Goal: Information Seeking & Learning: Learn about a topic

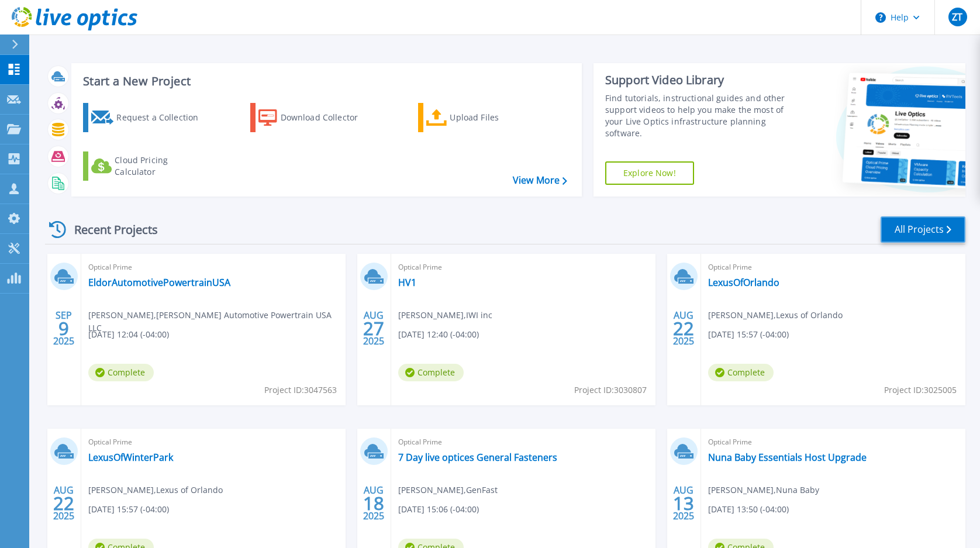
click at [928, 233] on link "All Projects" at bounding box center [922, 229] width 85 height 26
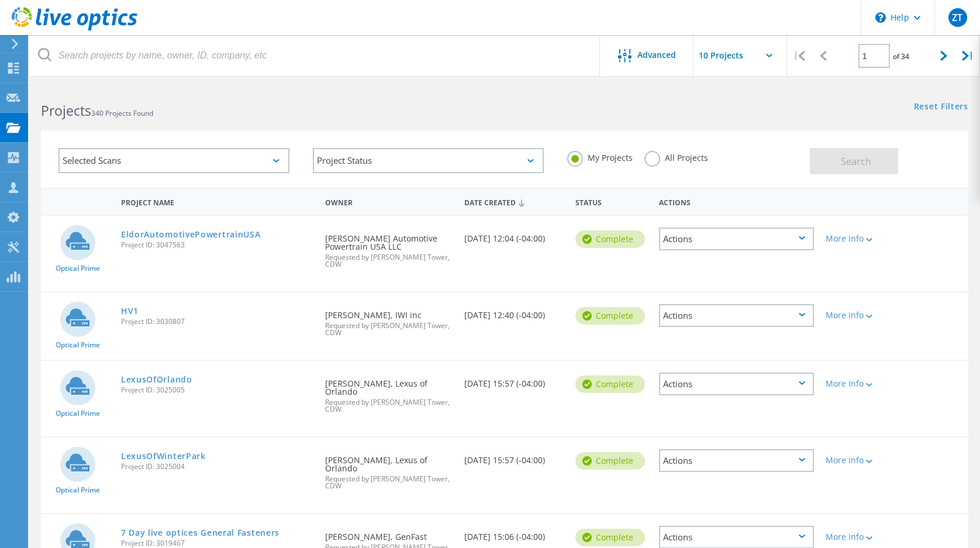
click at [950, 53] on div at bounding box center [944, 56] width 24 height 42
type input "2"
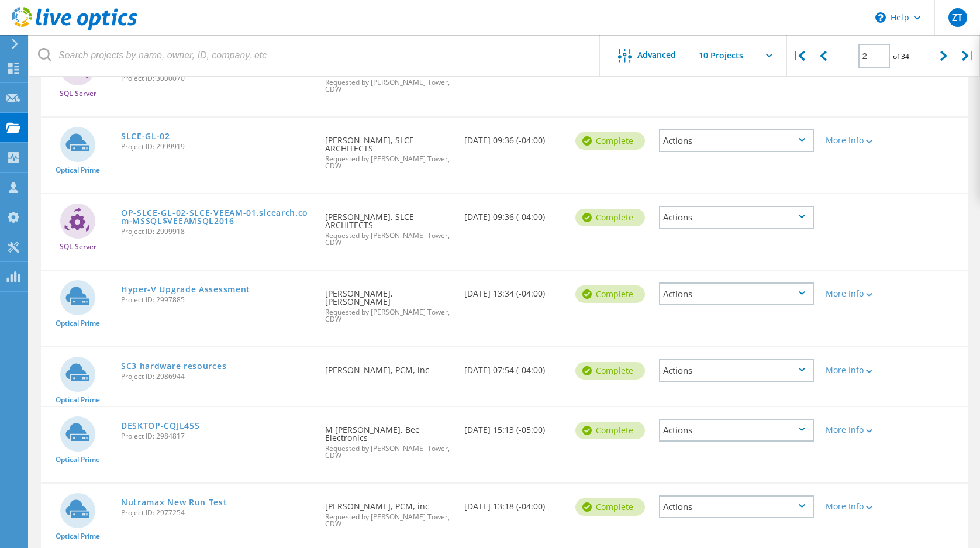
scroll to position [175, 0]
click at [163, 498] on link "Nutramax New Run Test" at bounding box center [174, 502] width 106 height 8
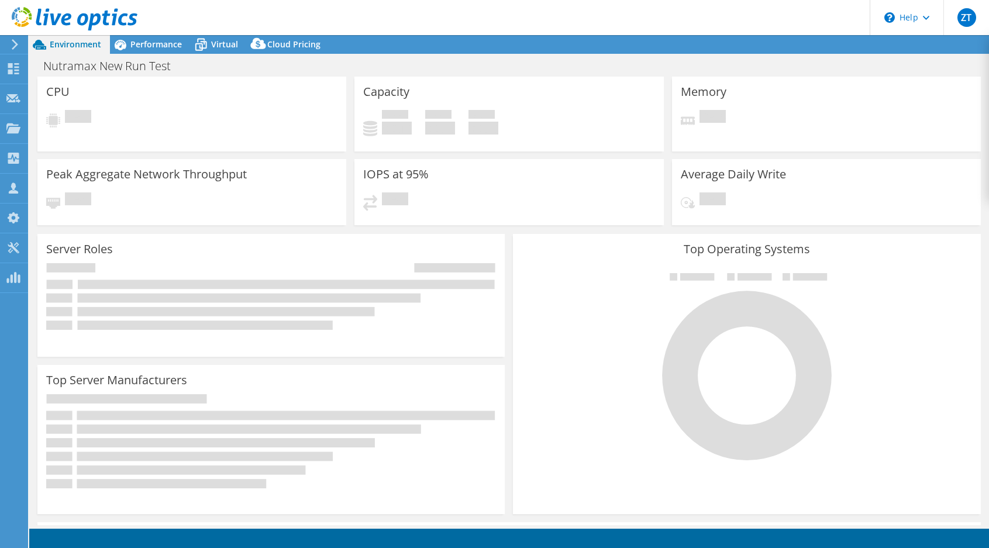
select select "USD"
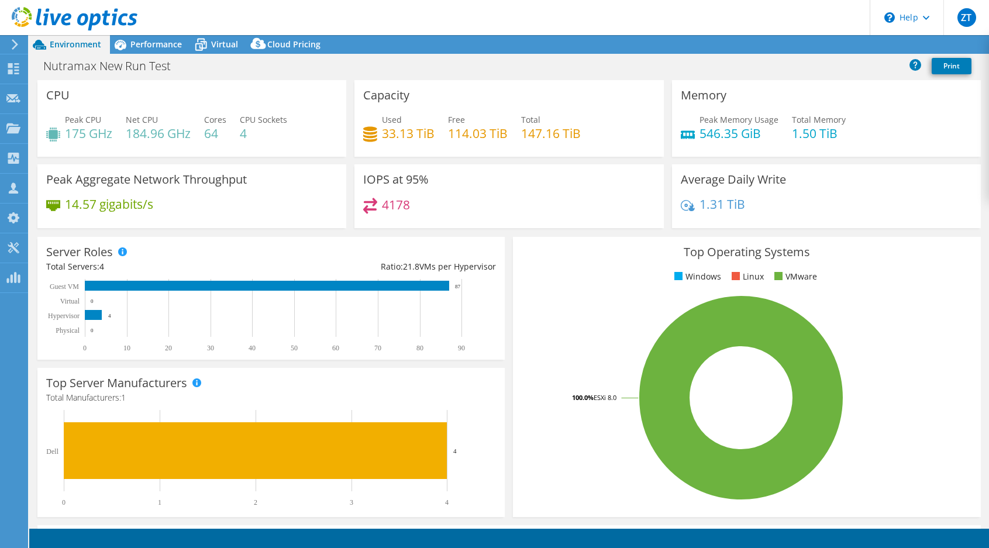
drag, startPoint x: 115, startPoint y: 417, endPoint x: 254, endPoint y: 78, distance: 366.8
click at [251, 86] on div "CPU Peak CPU 175 GHz Net CPU 184.96 GHz Cores 64 CPU Sockets 4" at bounding box center [191, 118] width 309 height 77
click at [152, 39] on span "Performance" at bounding box center [155, 44] width 51 height 11
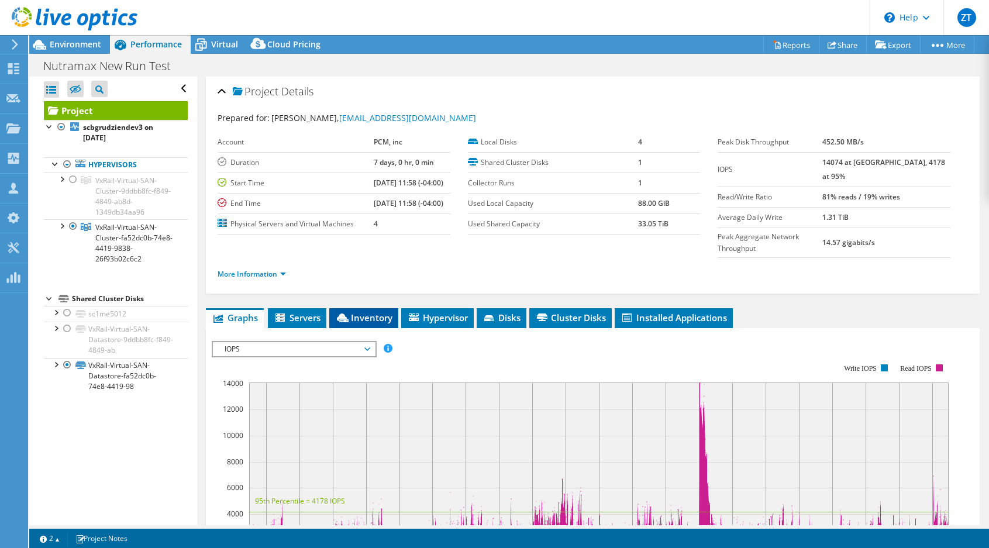
click at [360, 312] on span "Inventory" at bounding box center [363, 318] width 57 height 12
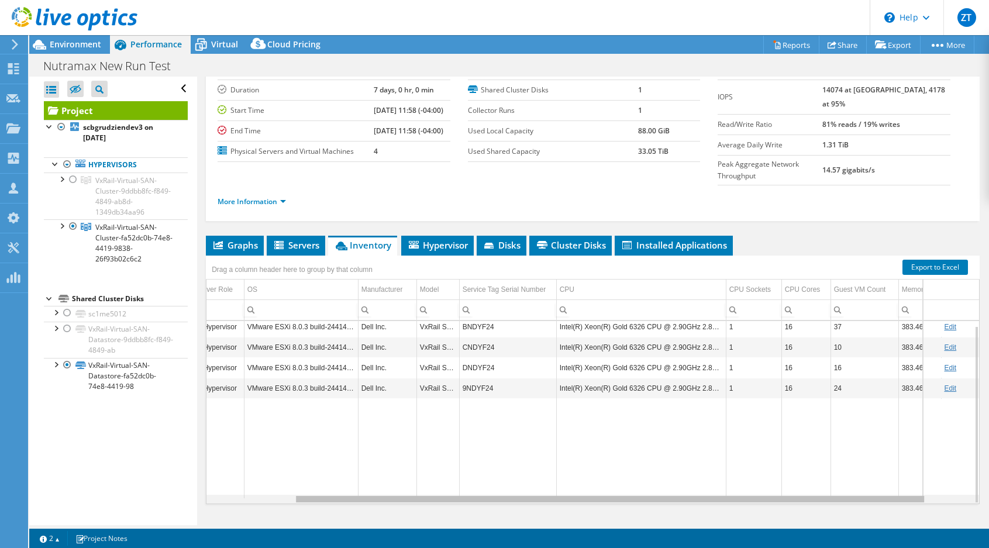
scroll to position [0, 161]
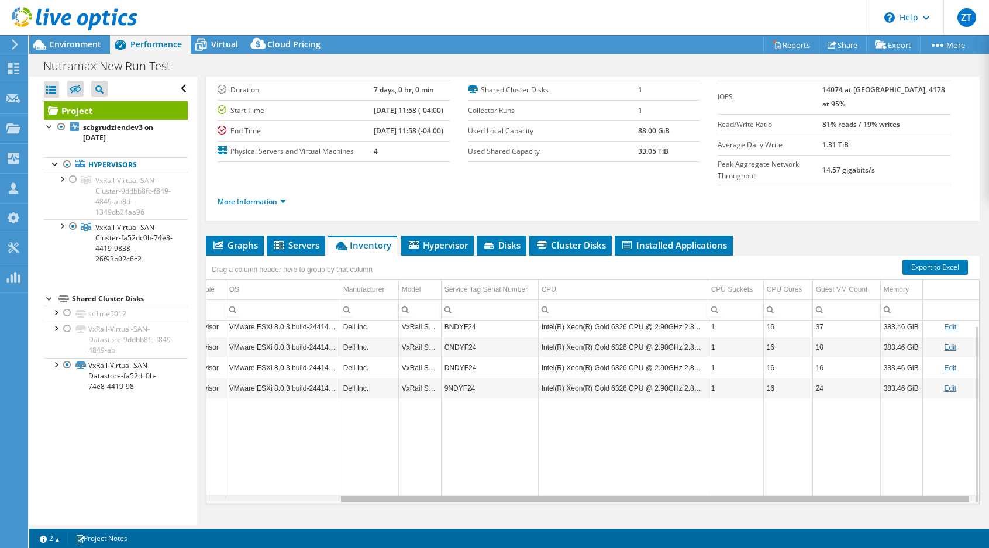
drag, startPoint x: 665, startPoint y: 477, endPoint x: 873, endPoint y: 473, distance: 208.2
click at [873, 473] on body "ZT Partner Team Member [PERSON_NAME] Tower [EMAIL_ADDRESS][DOMAIN_NAME] CDW My …" at bounding box center [494, 274] width 989 height 548
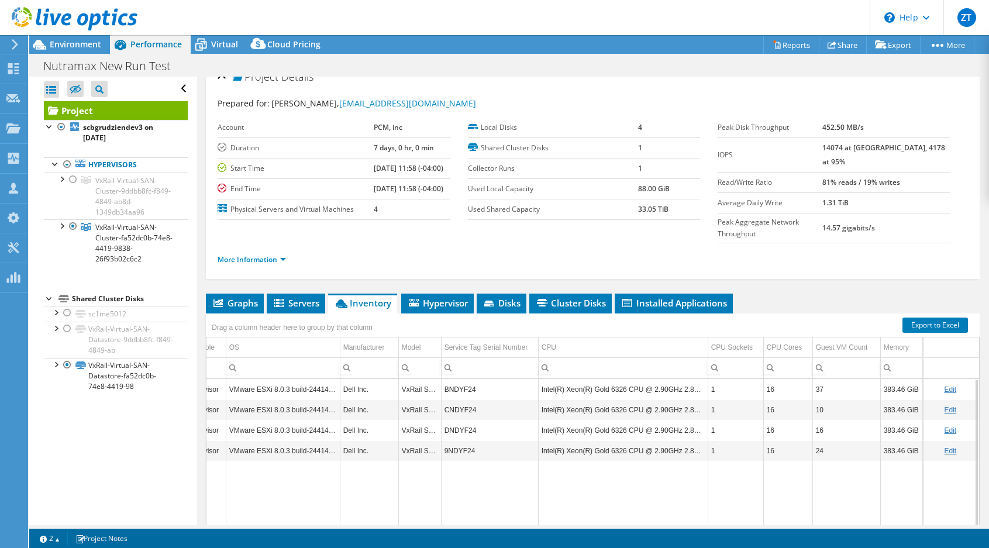
scroll to position [14, 0]
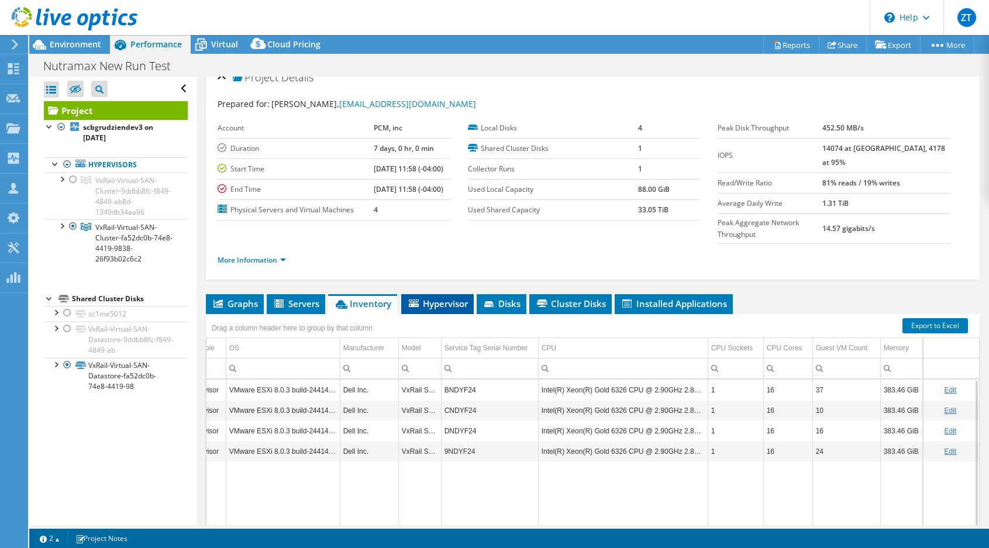
click at [432, 298] on span "Hypervisor" at bounding box center [437, 304] width 61 height 12
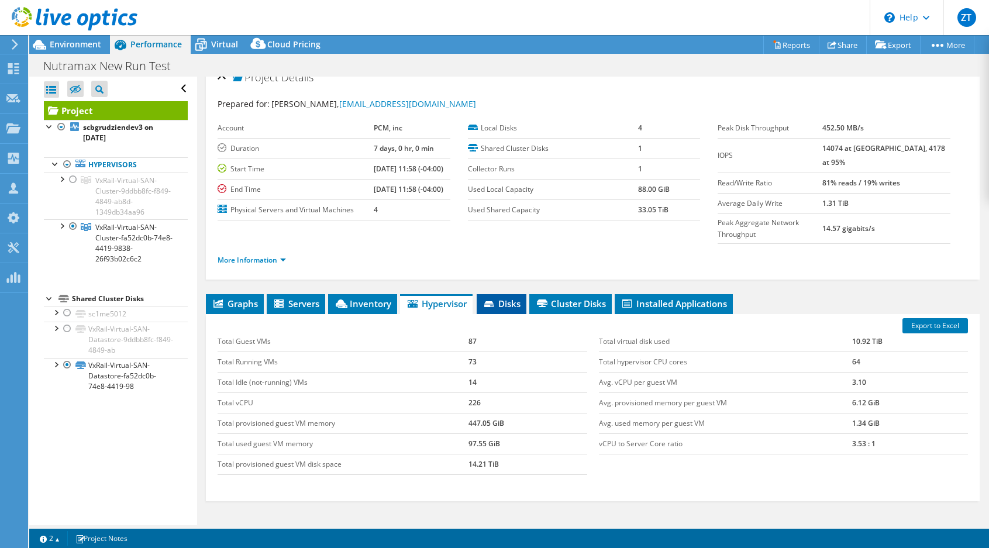
click at [506, 298] on span "Disks" at bounding box center [501, 304] width 38 height 12
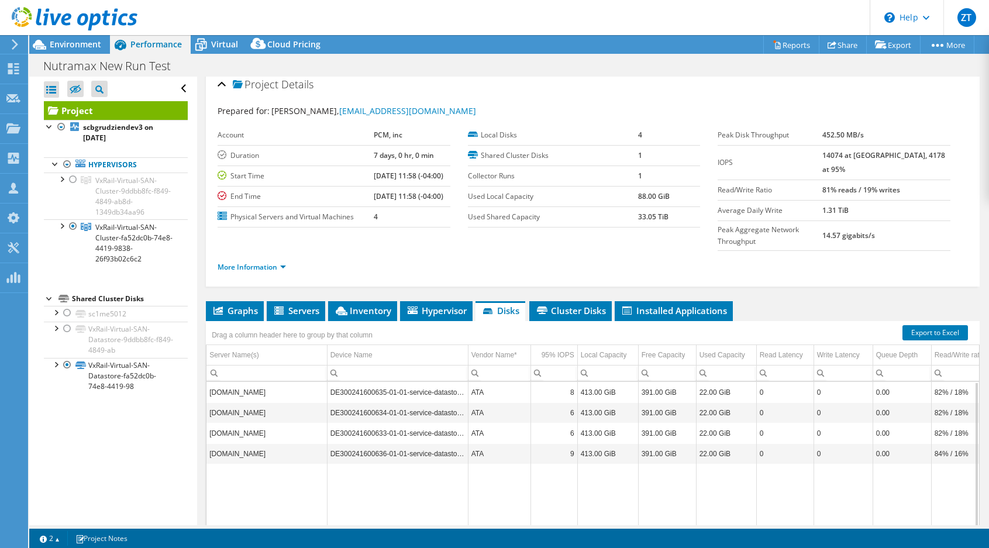
scroll to position [0, 0]
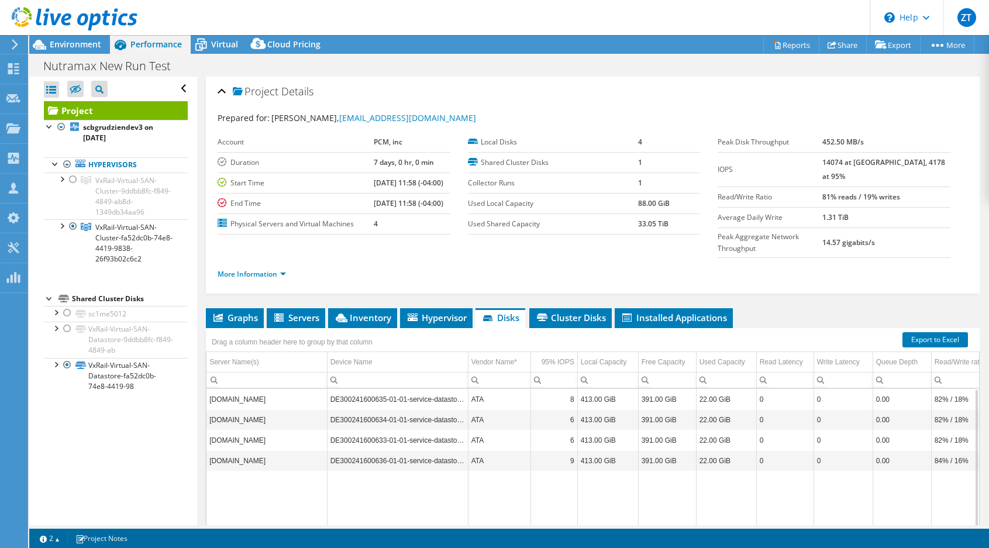
click at [395, 389] on td "DE300241600635-01-01-service-datastore1" at bounding box center [397, 399] width 141 height 20
click at [498, 409] on td "ATA" at bounding box center [499, 419] width 63 height 20
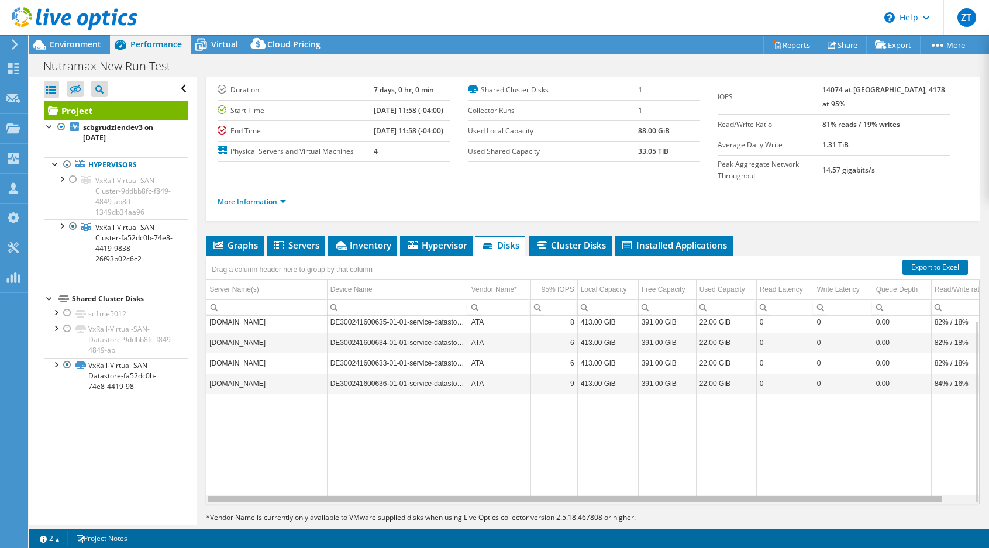
drag, startPoint x: 541, startPoint y: 478, endPoint x: 454, endPoint y: 451, distance: 91.9
click at [454, 460] on body "ZT Partner Team Member [PERSON_NAME] Tower [EMAIL_ADDRESS][DOMAIN_NAME] CDW My …" at bounding box center [494, 274] width 989 height 548
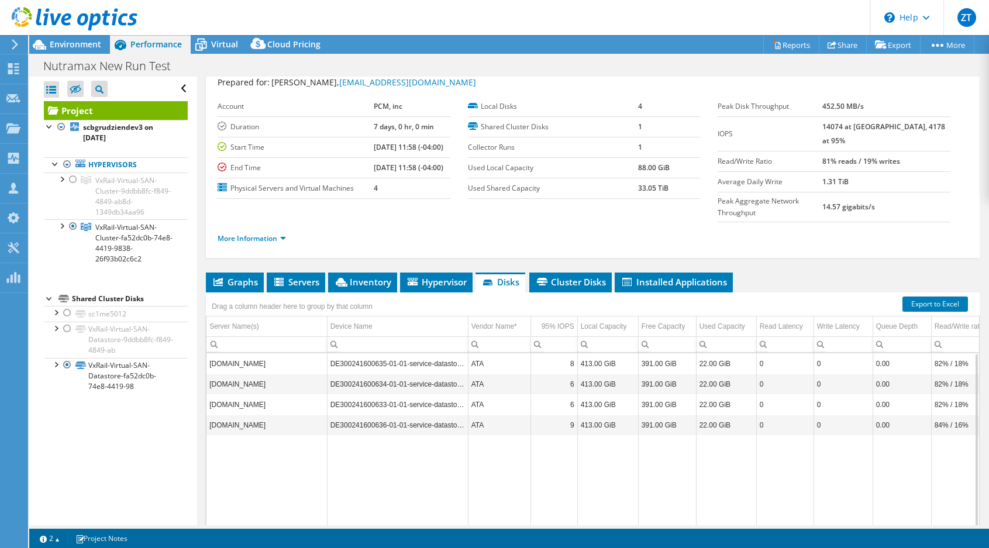
scroll to position [14, 0]
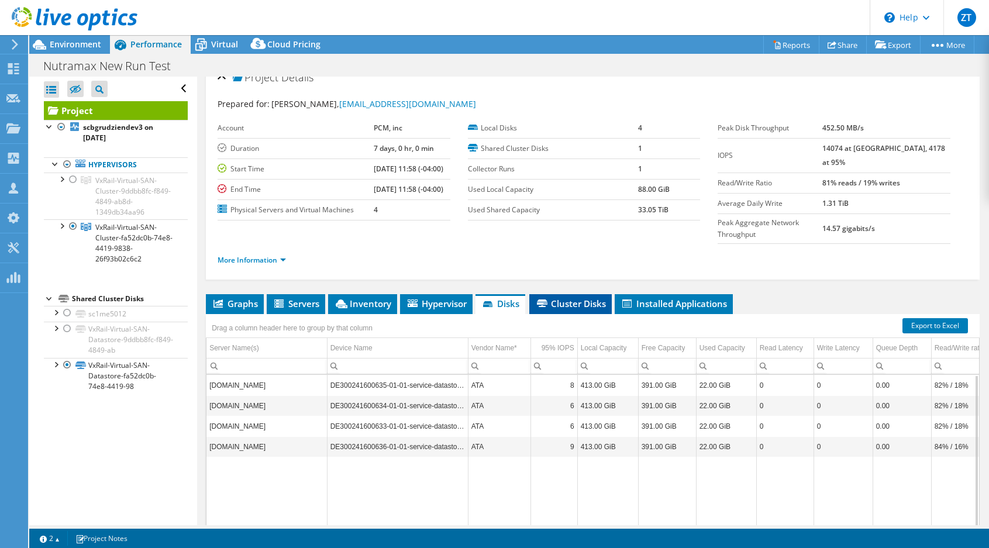
click at [567, 298] on span "Cluster Disks" at bounding box center [570, 304] width 71 height 12
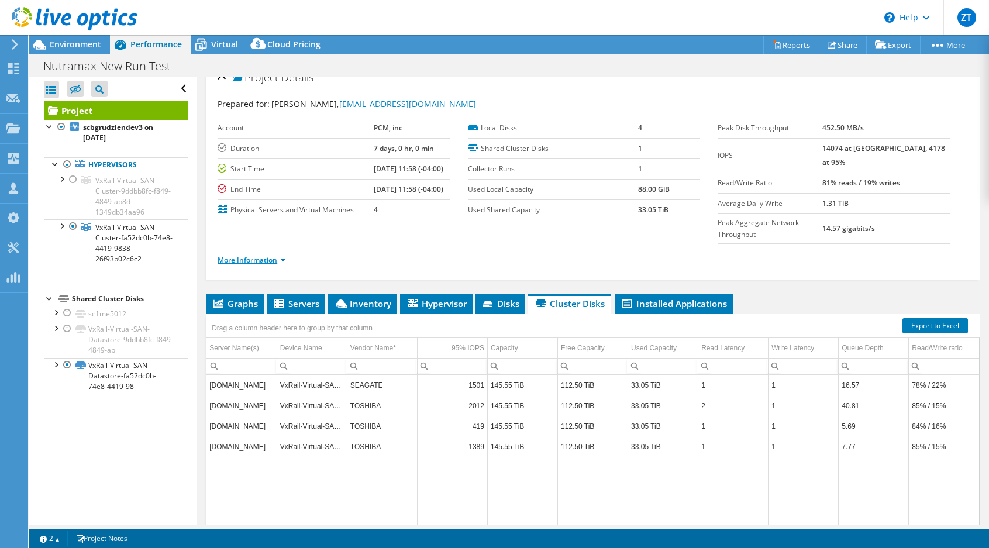
click at [278, 255] on link "More Information" at bounding box center [251, 260] width 68 height 10
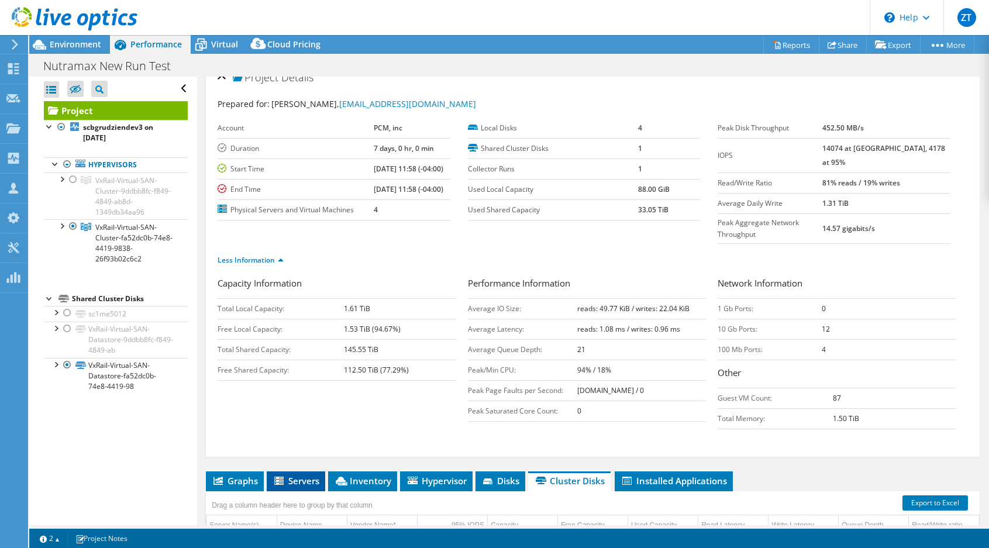
click at [319, 475] on span "Servers" at bounding box center [295, 481] width 47 height 12
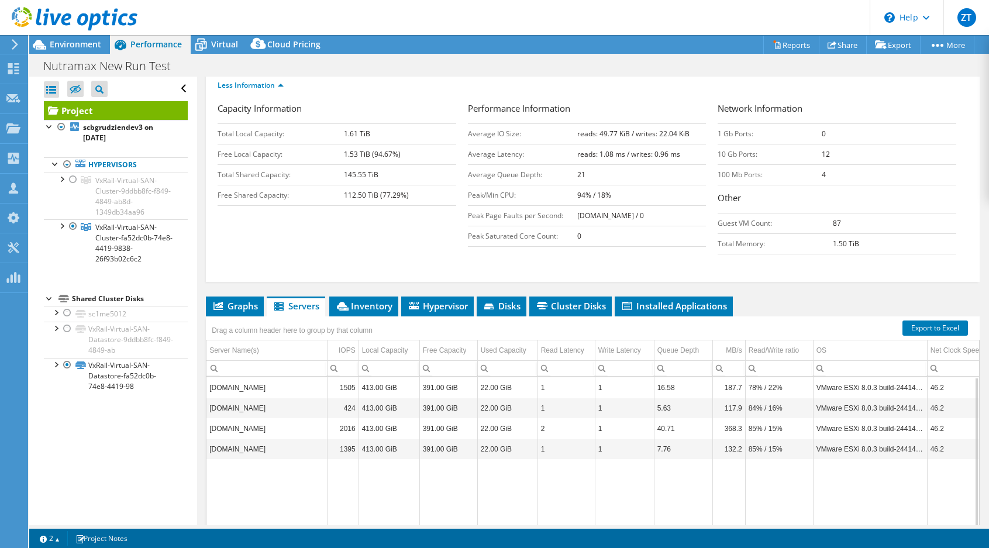
scroll to position [189, 0]
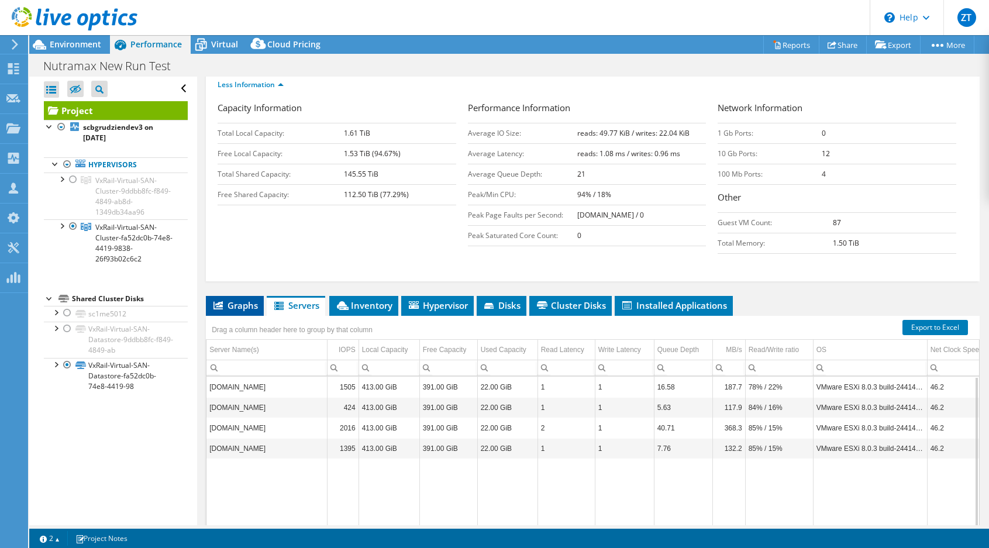
click at [240, 299] on span "Graphs" at bounding box center [235, 305] width 46 height 12
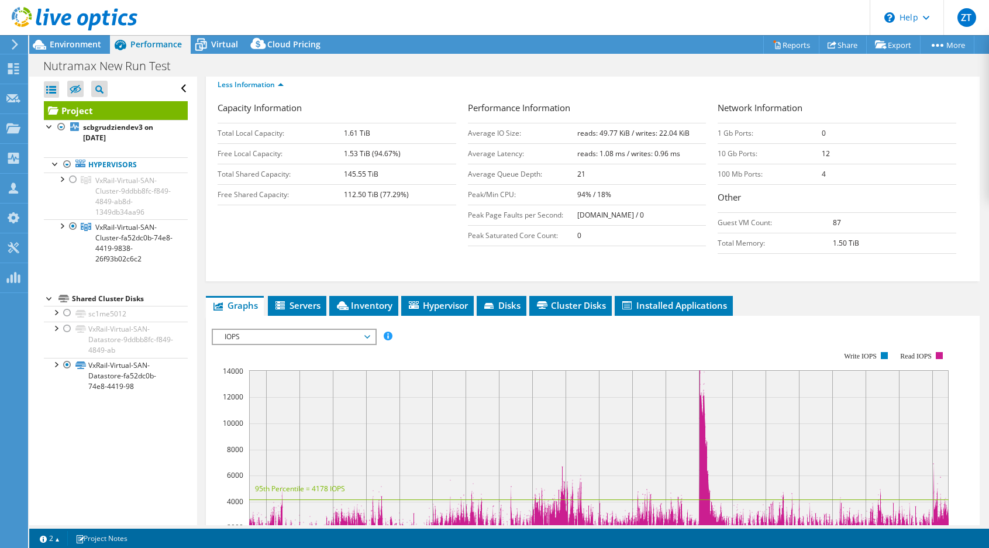
click at [322, 330] on span "IOPS" at bounding box center [294, 337] width 150 height 14
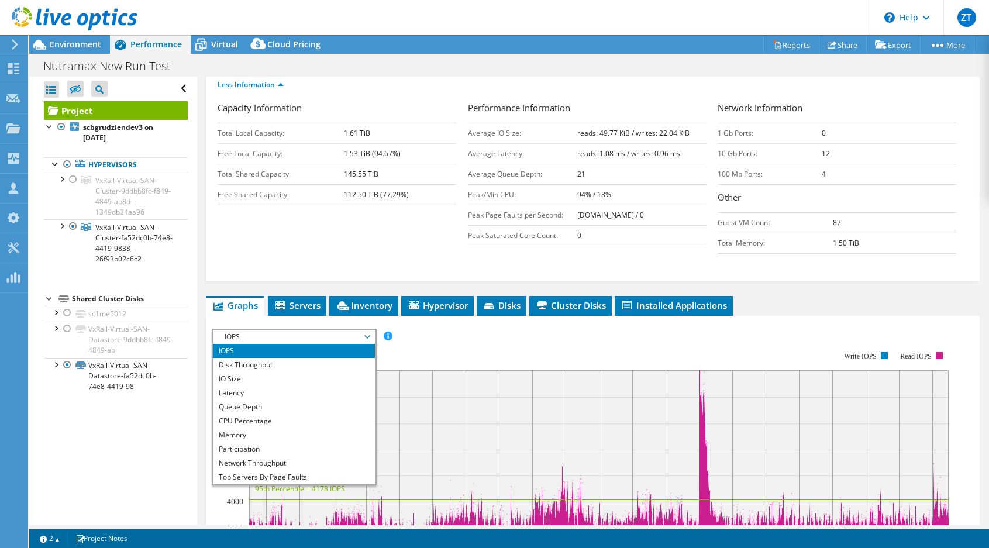
scroll to position [42, 0]
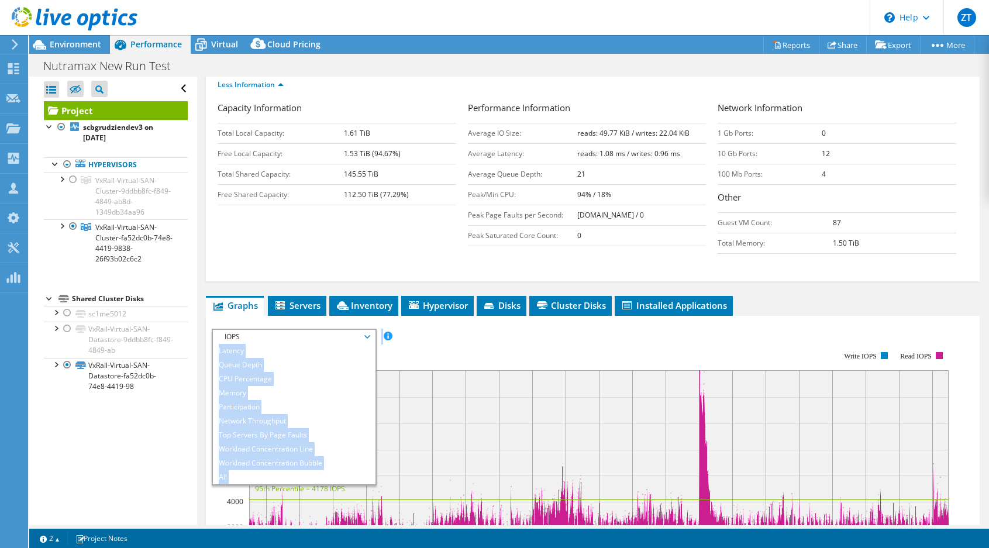
drag, startPoint x: 253, startPoint y: 344, endPoint x: 475, endPoint y: 333, distance: 221.9
click at [475, 333] on div "IOPS Disk Throughput IO Size Latency Queue Depth CPU Percentage Memory Page Fau…" at bounding box center [593, 528] width 762 height 399
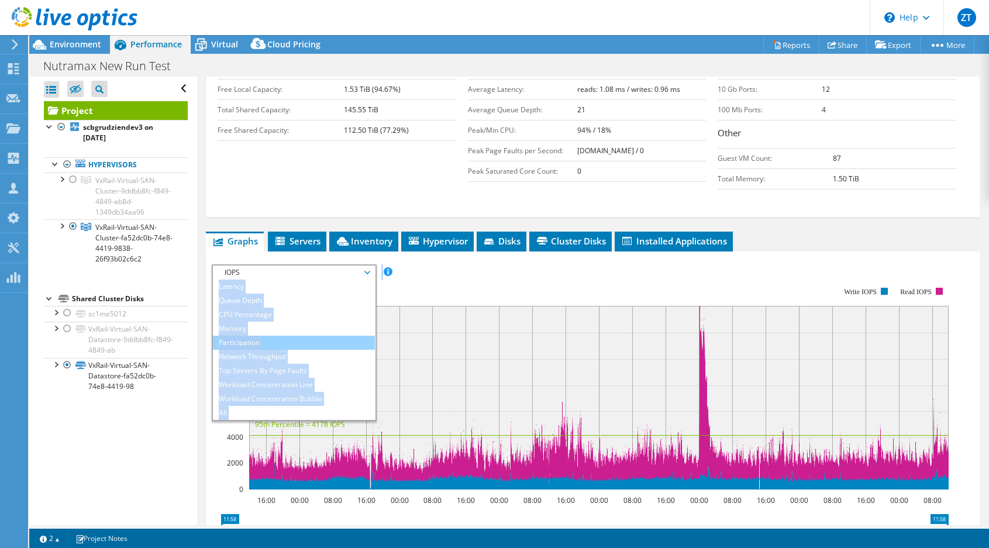
scroll to position [248, 0]
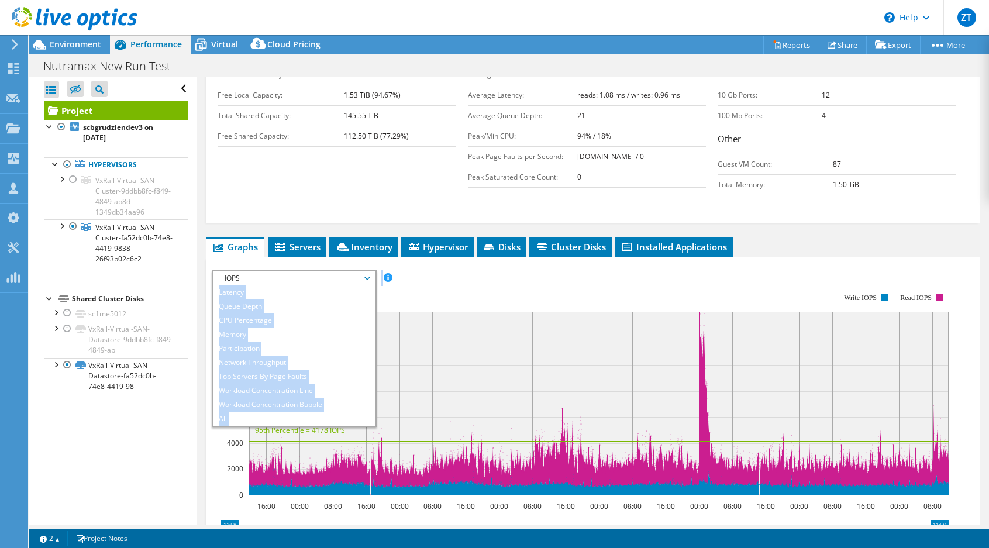
click at [471, 277] on rect at bounding box center [580, 394] width 737 height 234
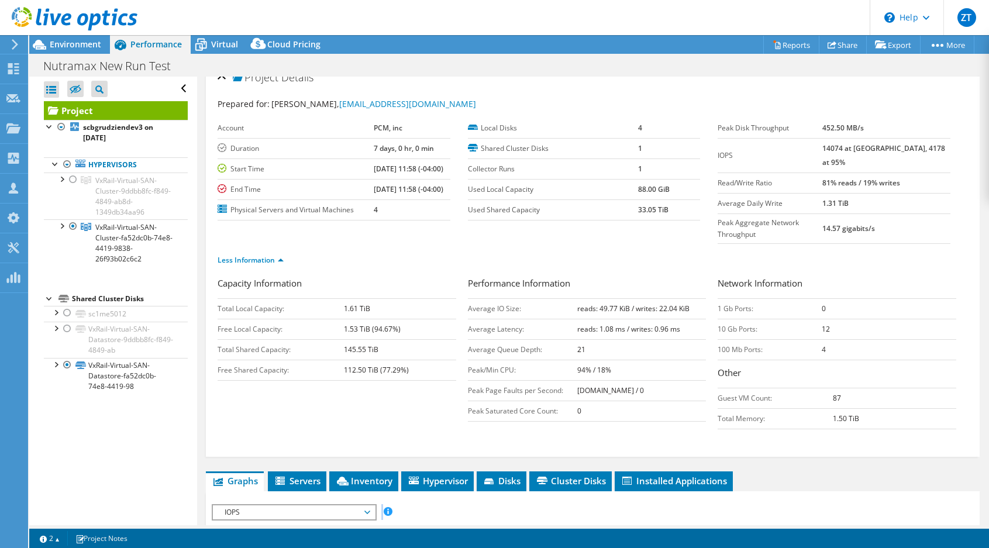
scroll to position [0, 0]
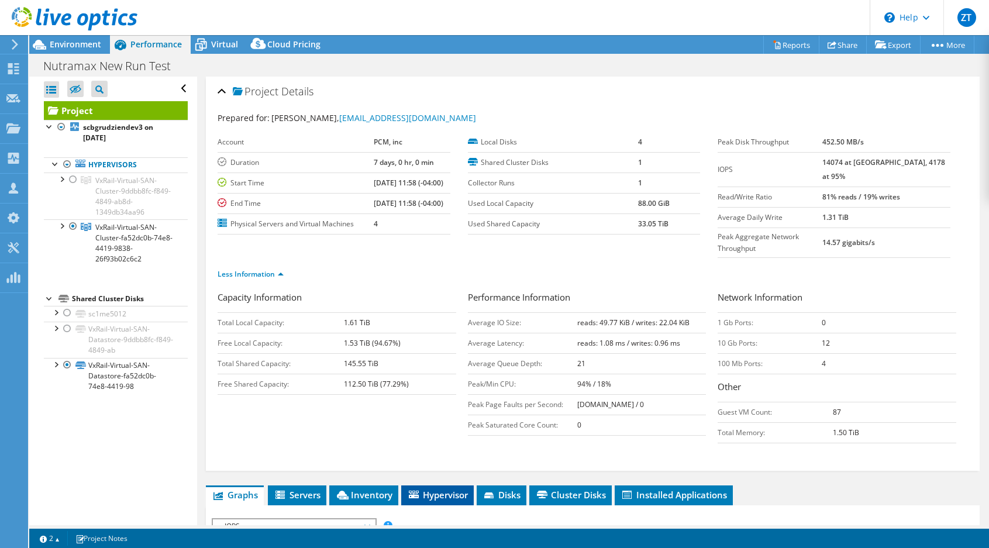
click at [451, 489] on span "Hypervisor" at bounding box center [437, 495] width 61 height 12
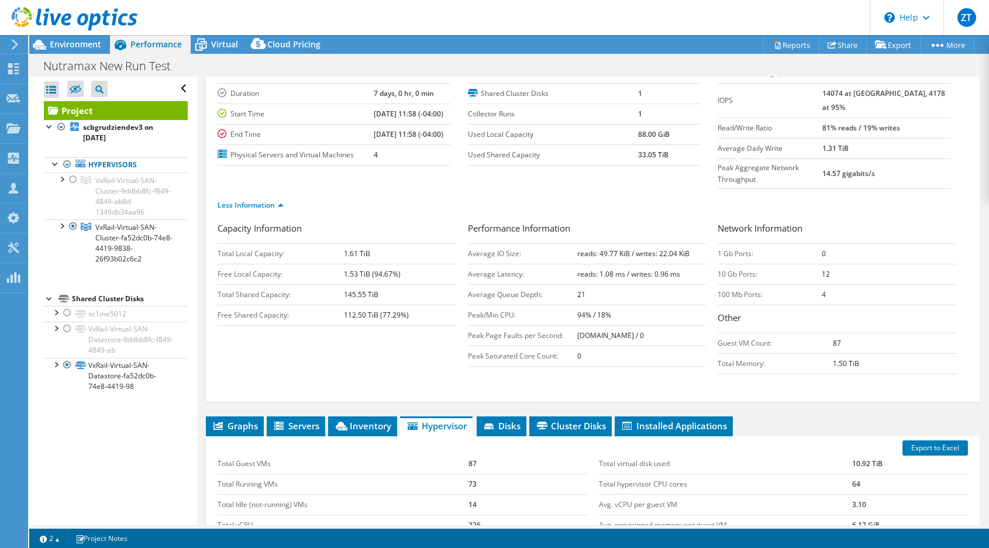
scroll to position [234, 0]
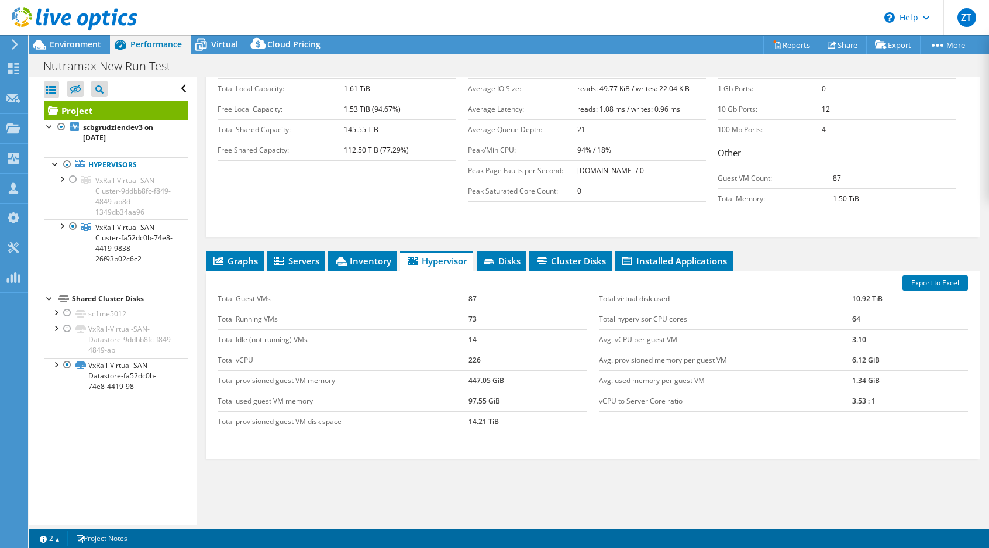
click at [541, 474] on div "Graphs Servers Inventory Hypervisor Disks Cluster Disks Installed Applications …" at bounding box center [592, 397] width 773 height 292
click at [514, 455] on div "Graphs Servers Inventory Hypervisor Disks Cluster Disks Installed Applications …" at bounding box center [592, 397] width 773 height 292
click at [510, 453] on div "Graphs Servers Inventory Hypervisor Disks Cluster Disks Installed Applications …" at bounding box center [592, 397] width 773 height 292
click at [506, 451] on div "Graphs Servers Inventory Hypervisor Disks Cluster Disks Installed Applications …" at bounding box center [592, 397] width 773 height 292
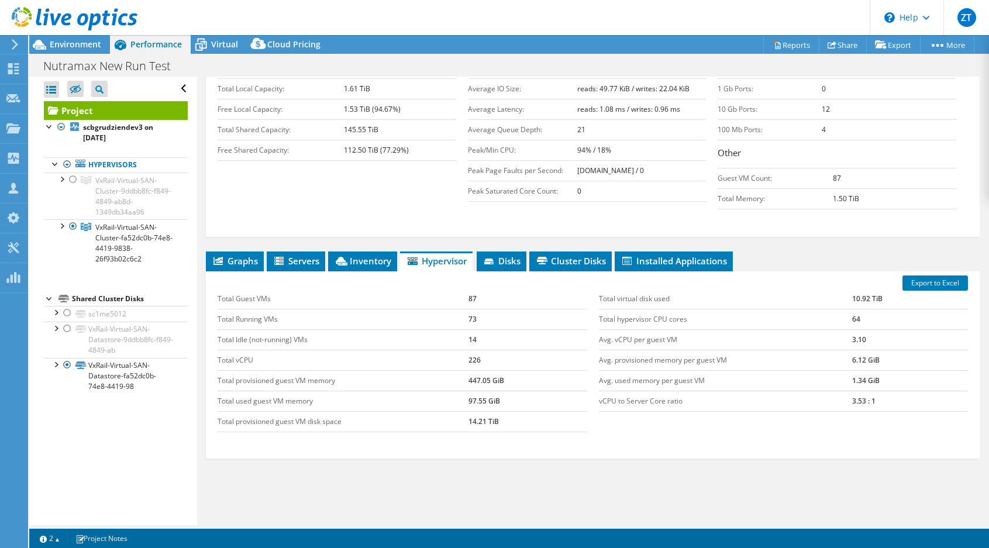
click at [502, 448] on div "Graphs Servers Inventory Hypervisor Disks Cluster Disks Installed Applications …" at bounding box center [592, 397] width 773 height 292
click at [487, 438] on div "Graphs Servers Inventory Hypervisor Disks Cluster Disks Installed Applications …" at bounding box center [592, 397] width 773 height 292
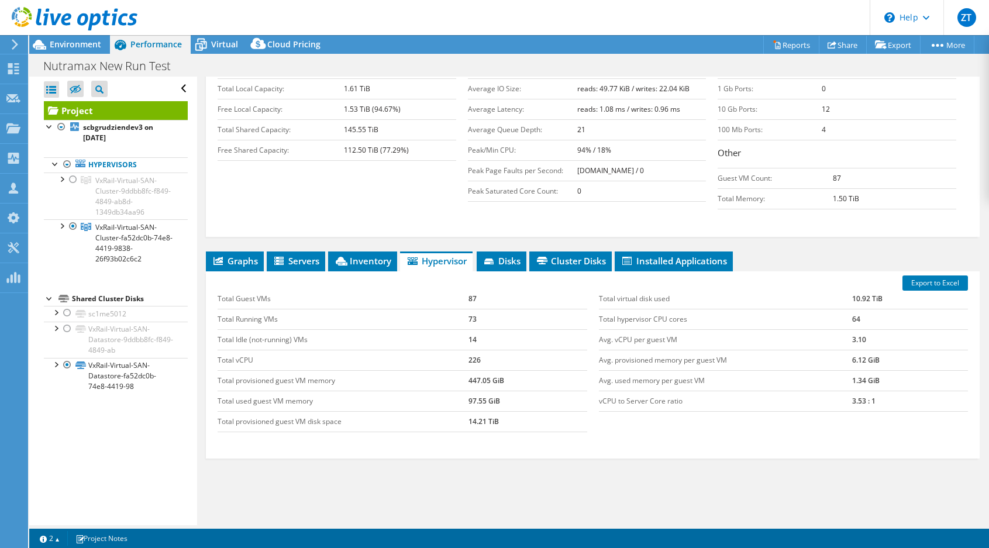
click at [487, 438] on div "Graphs Servers Inventory Hypervisor Disks Cluster Disks Installed Applications …" at bounding box center [592, 397] width 773 height 292
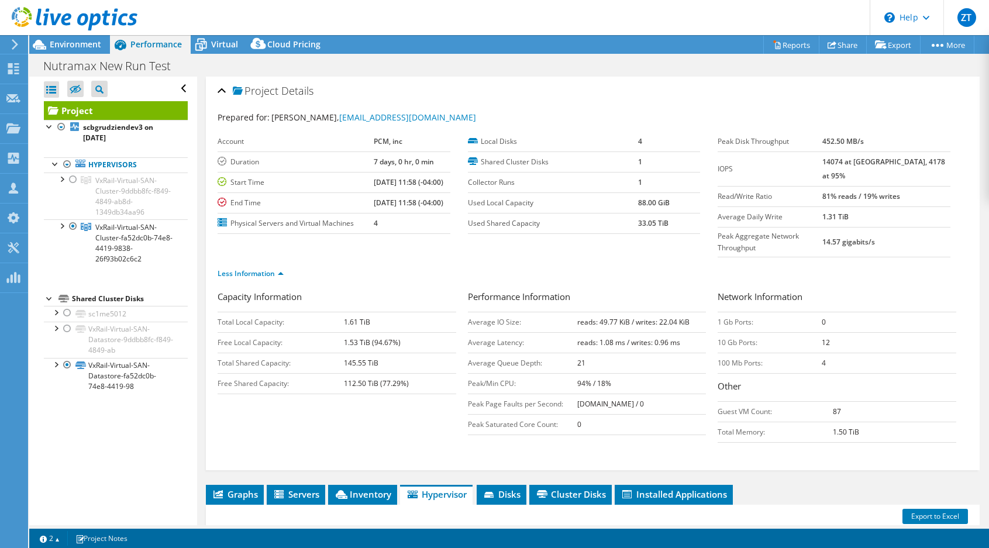
scroll to position [0, 0]
click at [613, 265] on ul "Less Information" at bounding box center [592, 273] width 750 height 16
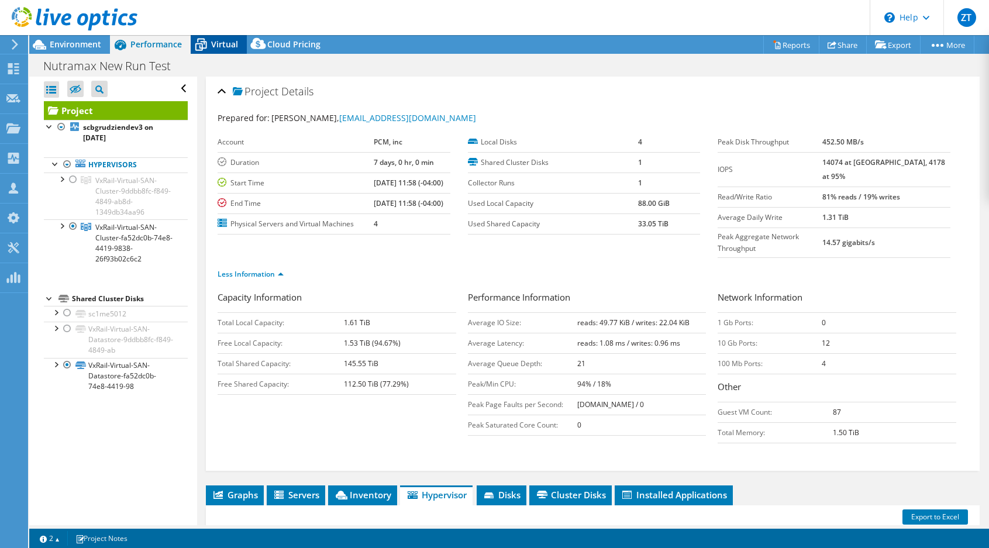
click at [218, 51] on div "Virtual" at bounding box center [219, 44] width 56 height 19
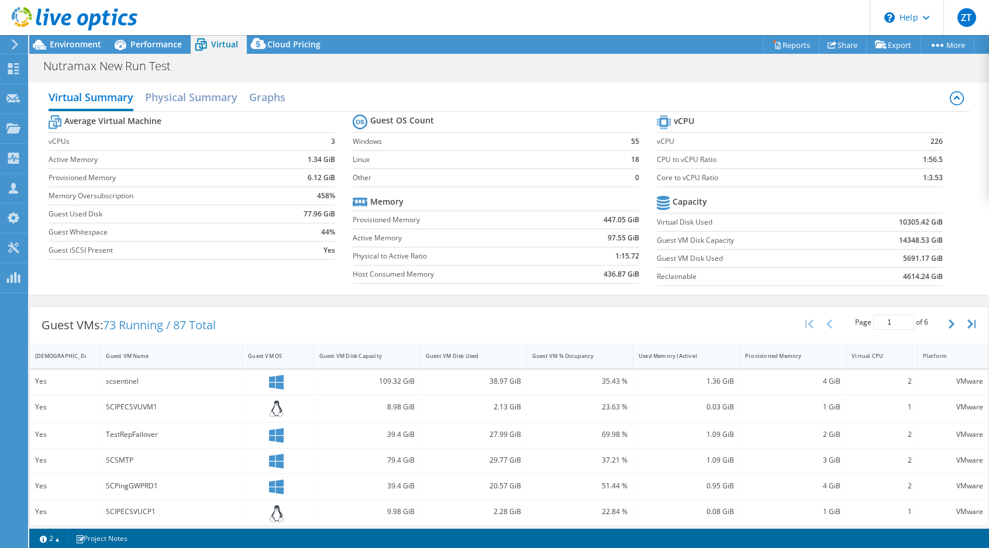
click at [595, 303] on div "Guest VMs: 73 Running / 87 Total Page 1 of 6 5 rows 10 rows 20 rows 25 rows 50 …" at bounding box center [508, 533] width 959 height 467
click at [180, 102] on h2 "Physical Summary" at bounding box center [191, 98] width 92 height 26
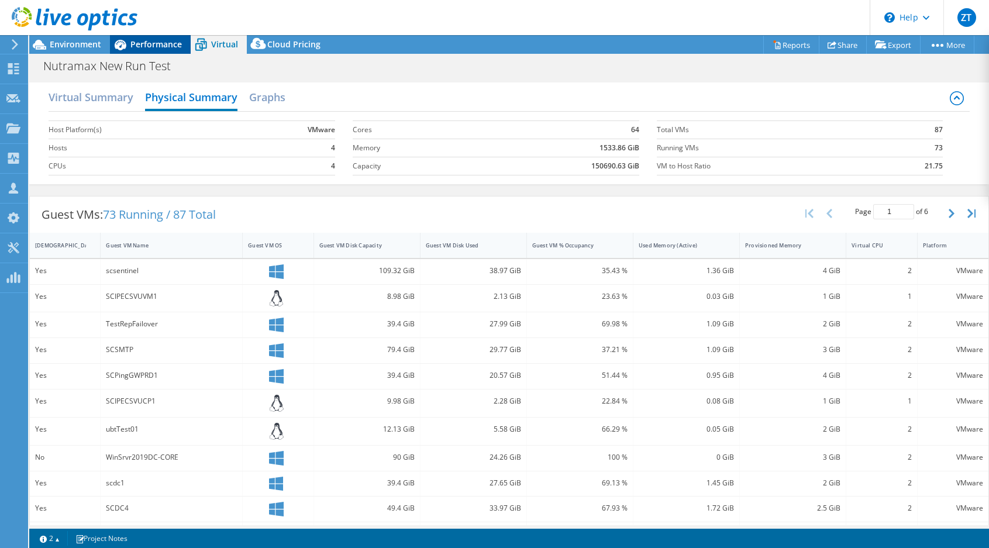
click at [147, 43] on span "Performance" at bounding box center [155, 44] width 51 height 11
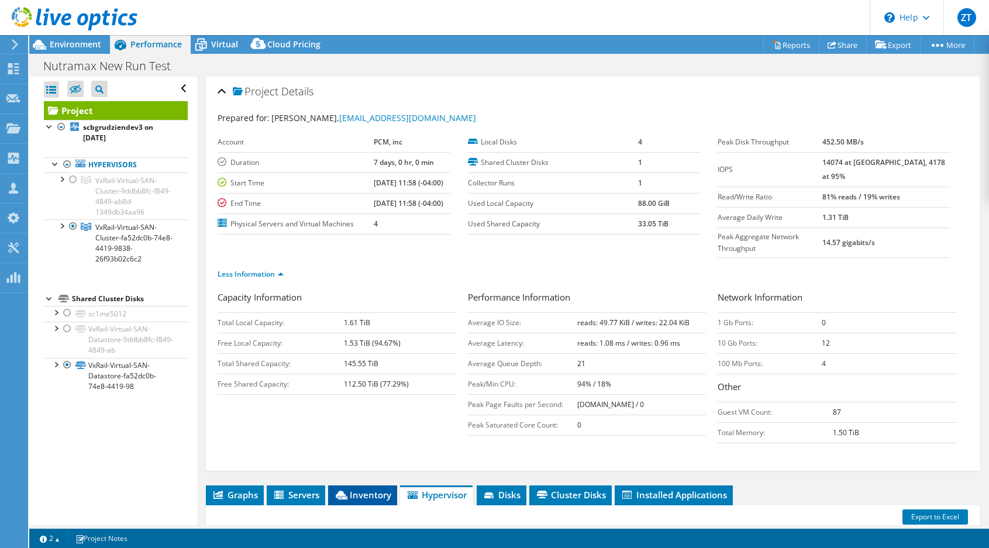
click at [358, 489] on span "Inventory" at bounding box center [362, 495] width 57 height 12
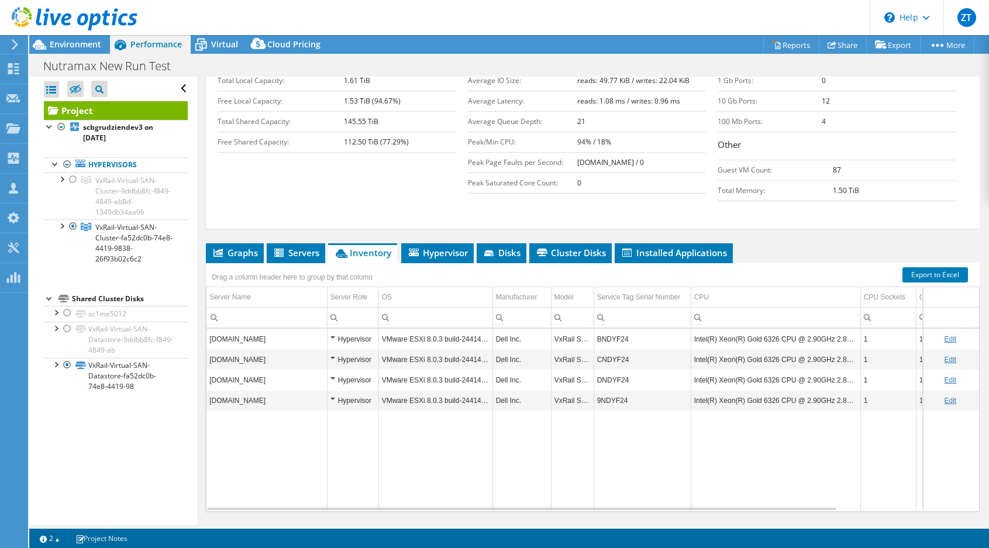
scroll to position [250, 0]
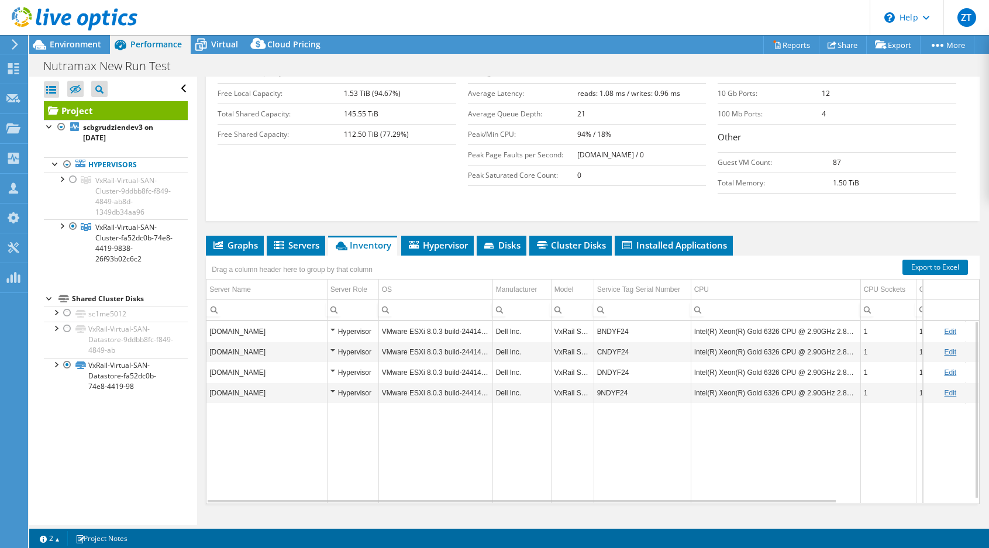
click at [766, 321] on td "Intel(R) Xeon(R) Gold 6326 CPU @ 2.90GHz 2.89 GHz" at bounding box center [775, 331] width 170 height 20
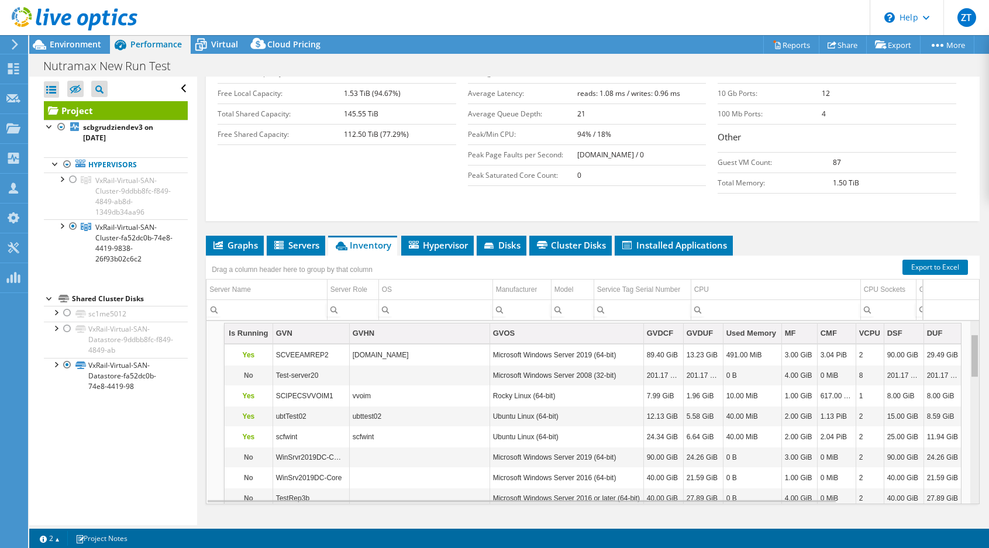
scroll to position [54, 0]
drag, startPoint x: 969, startPoint y: 386, endPoint x: 962, endPoint y: 324, distance: 61.9
click at [962, 324] on body "ZT Partner Team Member [PERSON_NAME] Tower [EMAIL_ADDRESS][DOMAIN_NAME] CDW My …" at bounding box center [494, 274] width 989 height 548
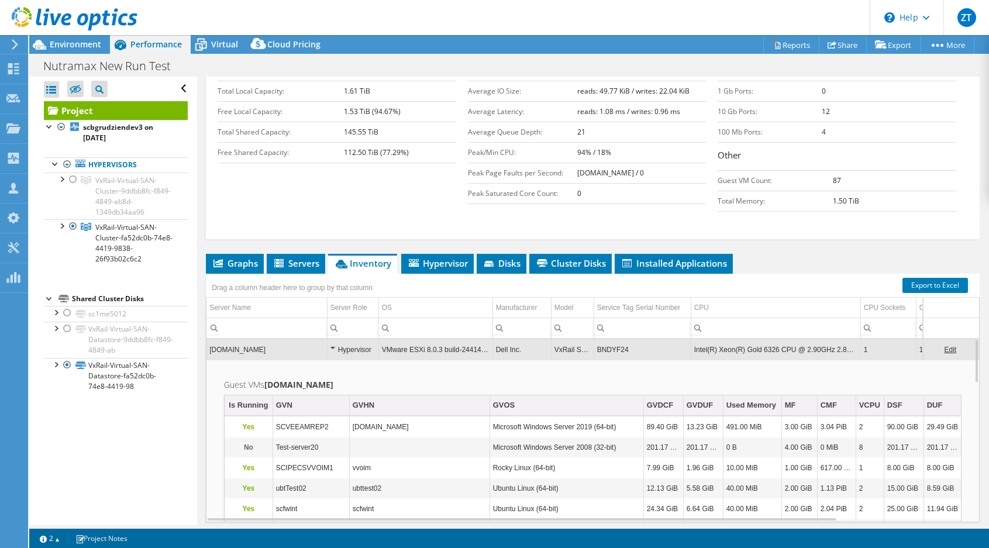
scroll to position [250, 0]
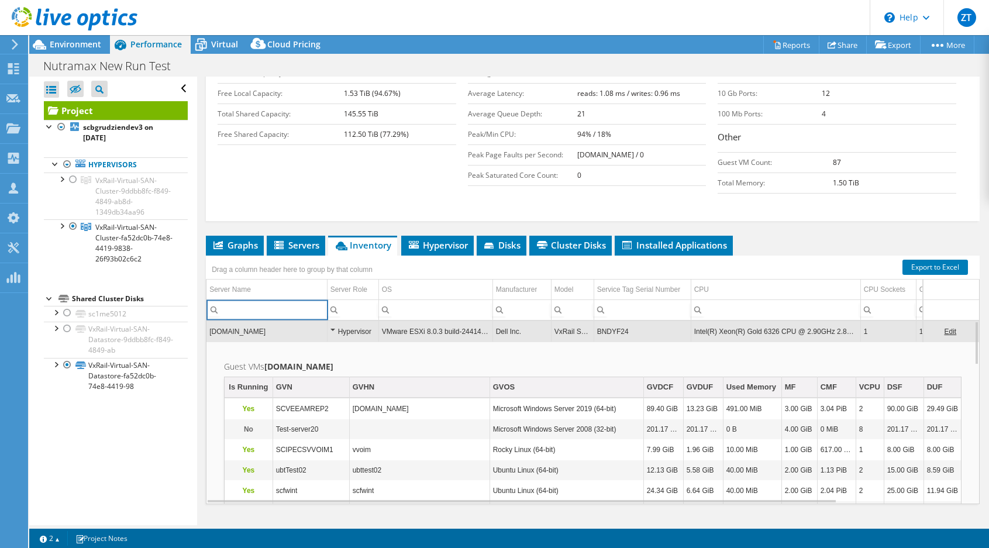
click at [277, 302] on input "Column Server Name, Filter cell" at bounding box center [266, 309] width 120 height 15
click at [268, 321] on td "[DOMAIN_NAME]" at bounding box center [266, 331] width 120 height 20
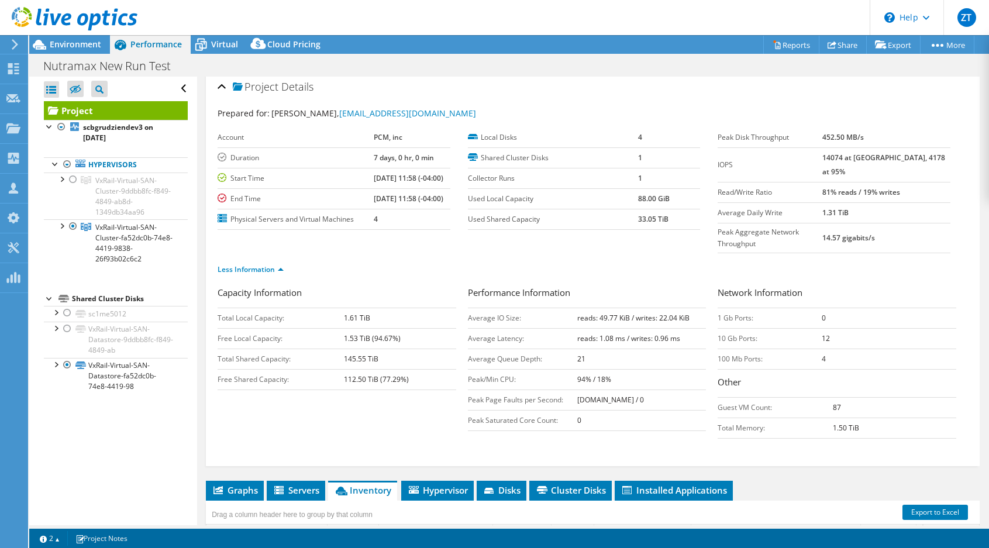
scroll to position [0, 0]
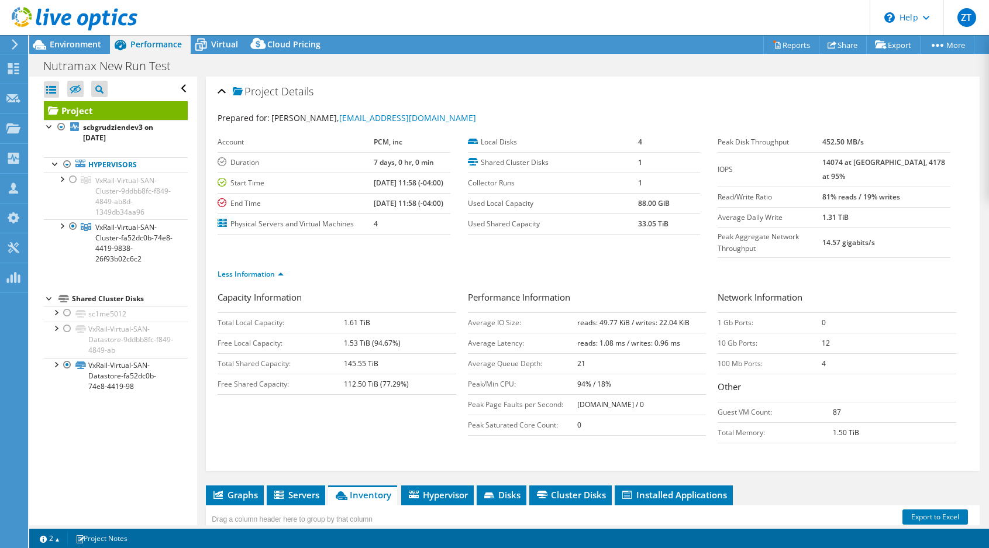
click at [297, 457] on div "Project Details Prepared for: [PERSON_NAME], [EMAIL_ADDRESS][DOMAIN_NAME] Accou…" at bounding box center [592, 437] width 791 height 721
click at [302, 508] on div "Drag a column header here to group by that column" at bounding box center [292, 517] width 167 height 19
click at [302, 489] on span "Servers" at bounding box center [295, 495] width 47 height 12
click at [505, 489] on span "Disks" at bounding box center [501, 495] width 38 height 12
click at [561, 489] on span "Cluster Disks" at bounding box center [570, 495] width 71 height 12
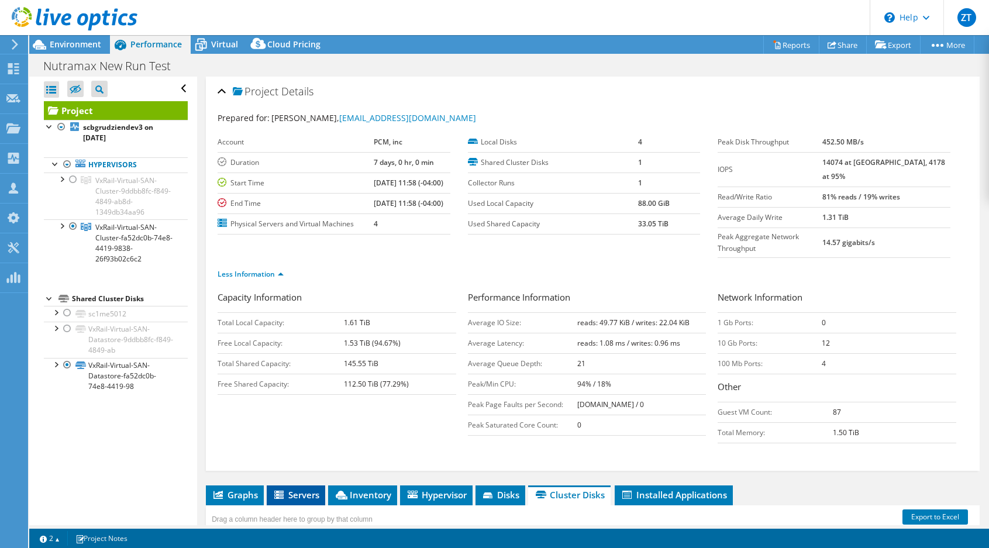
click at [279, 485] on li "Servers" at bounding box center [296, 495] width 58 height 20
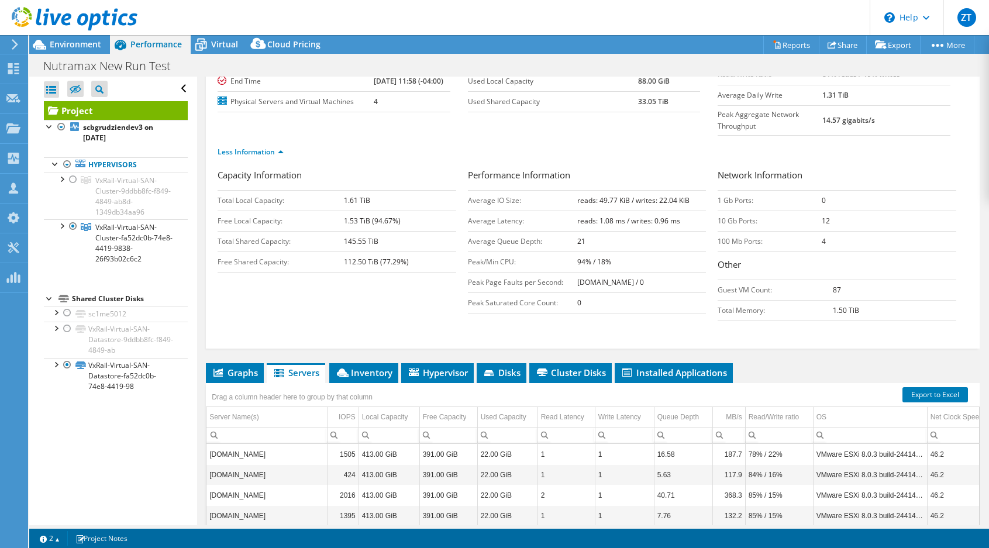
scroll to position [117, 0]
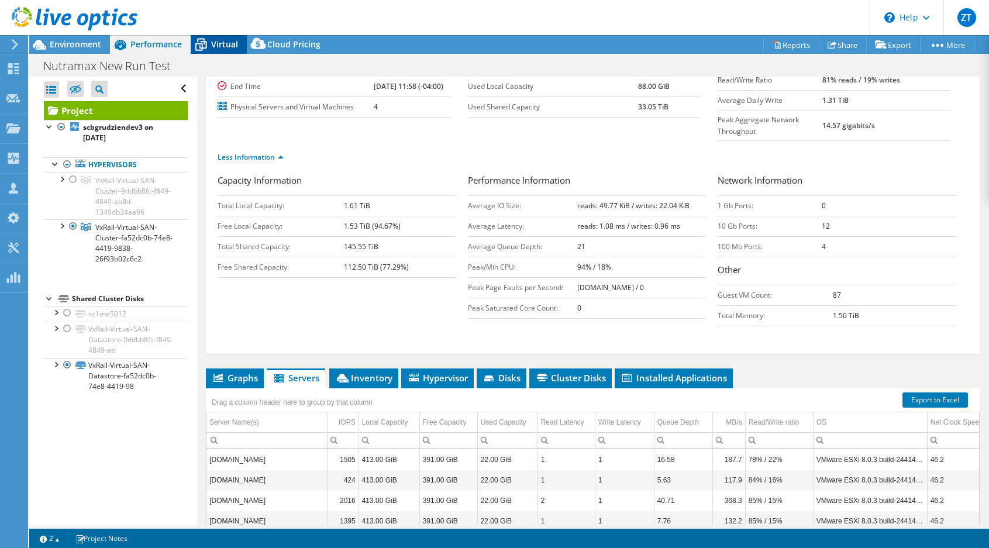
click at [223, 48] on span "Virtual" at bounding box center [224, 44] width 27 height 11
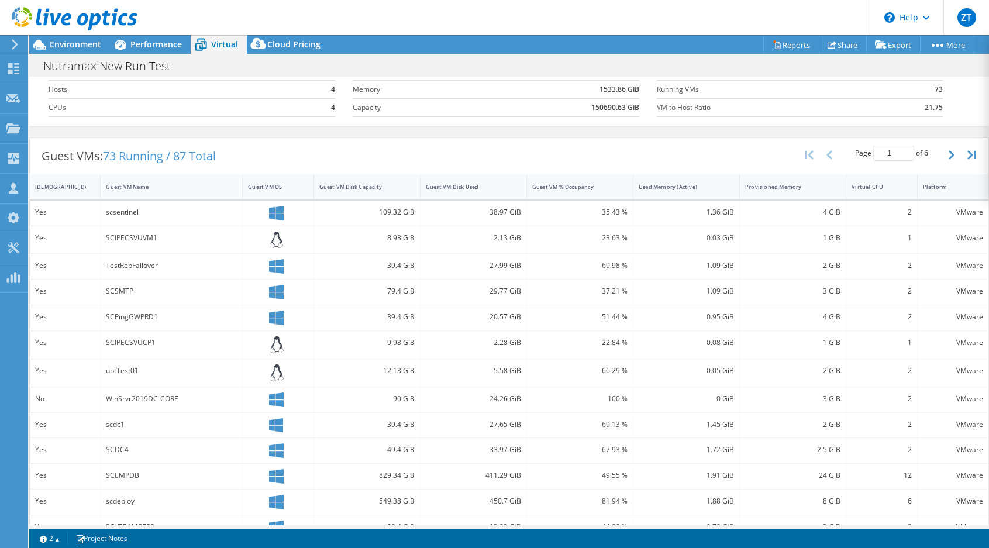
scroll to position [0, 0]
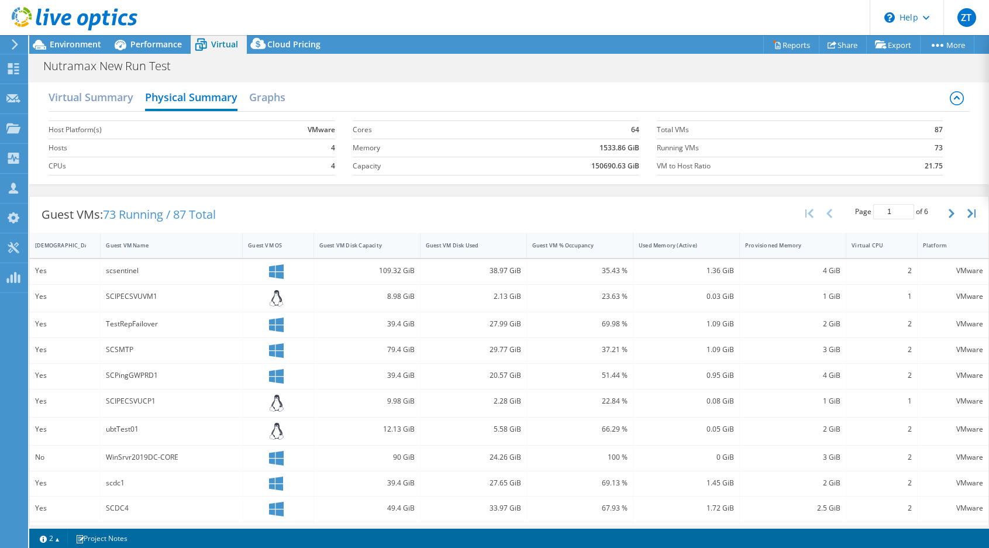
click at [616, 191] on div "Guest VMs: 73 Running / 87 Total Page 1 of 6 5 rows 10 rows 20 rows 25 rows 50 …" at bounding box center [508, 423] width 959 height 467
click at [954, 96] on icon at bounding box center [957, 97] width 6 height 4
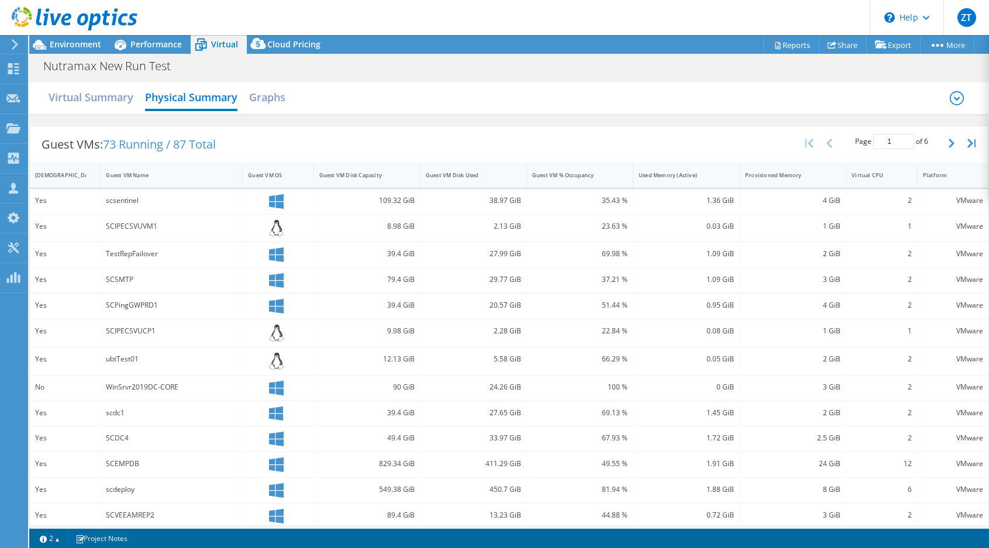
click at [949, 96] on icon at bounding box center [956, 98] width 14 height 14
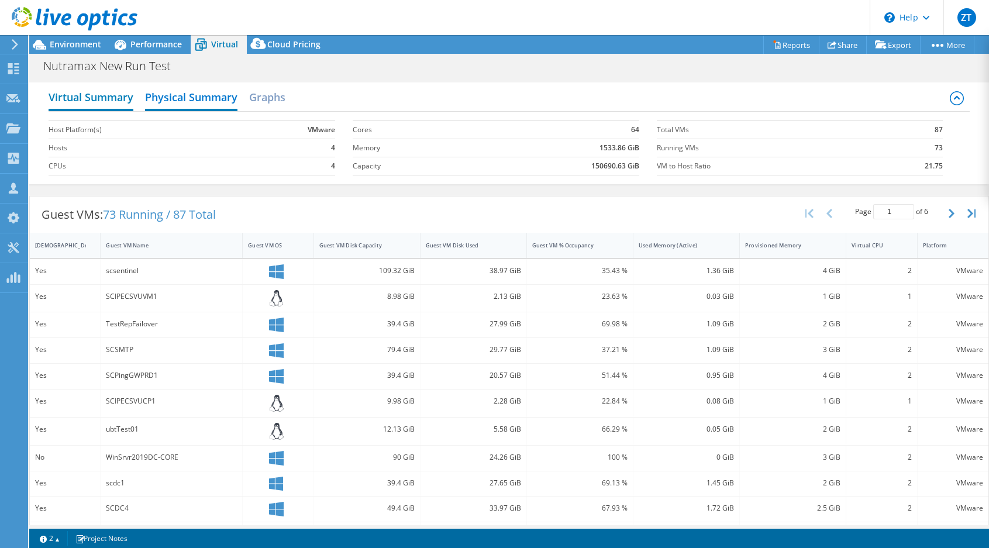
click at [103, 102] on h2 "Virtual Summary" at bounding box center [91, 98] width 85 height 26
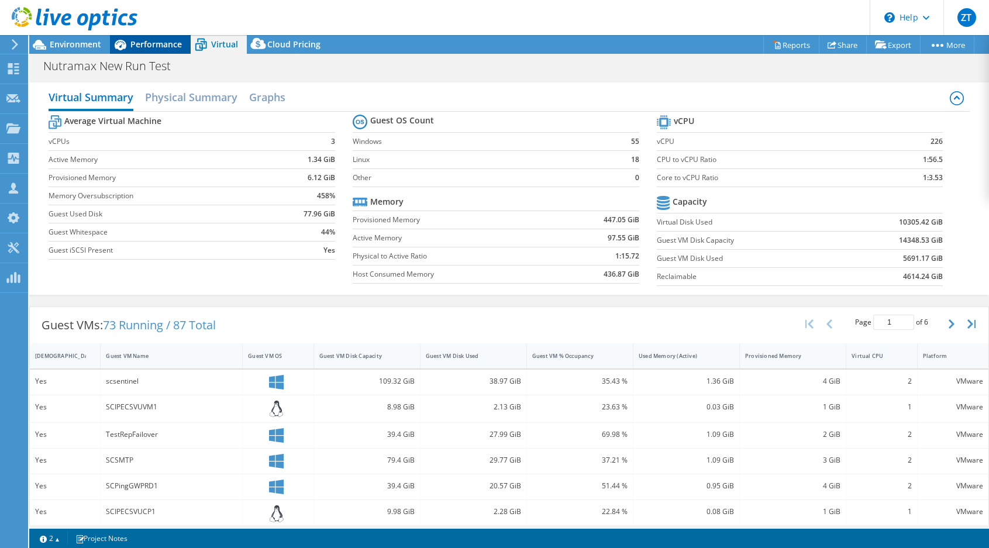
click at [161, 51] on div "Performance" at bounding box center [150, 44] width 81 height 19
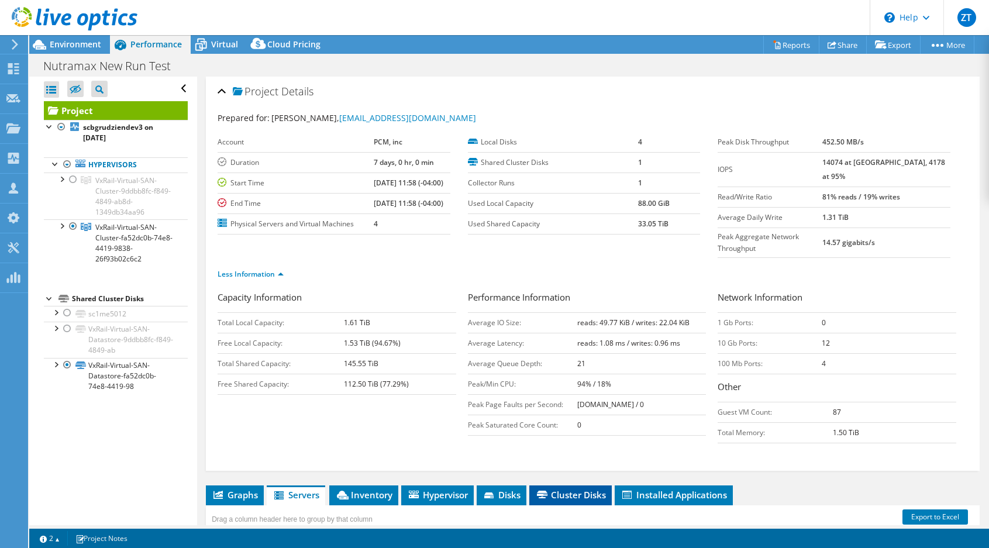
click at [545, 491] on icon at bounding box center [542, 495] width 11 height 8
click at [504, 489] on span "Disks" at bounding box center [500, 495] width 38 height 12
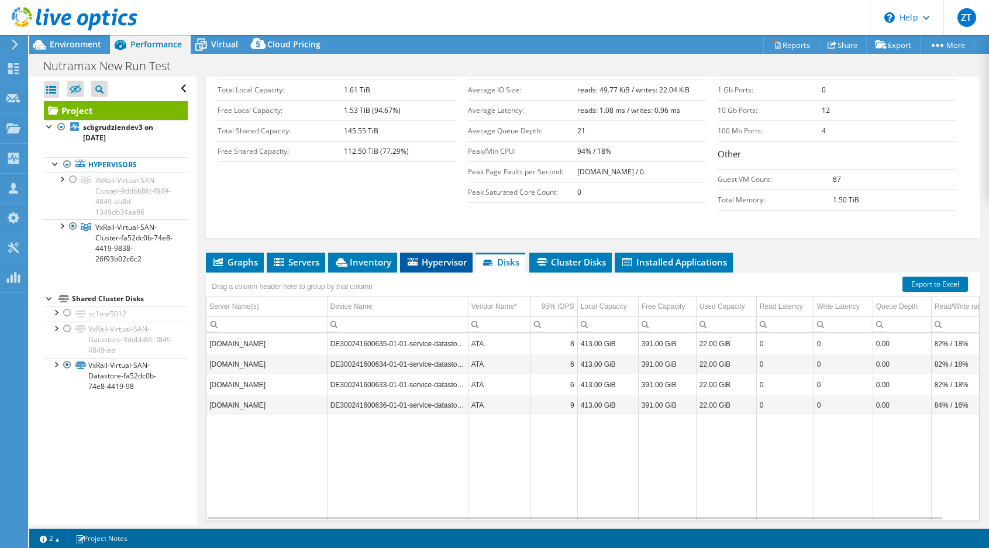
scroll to position [234, 0]
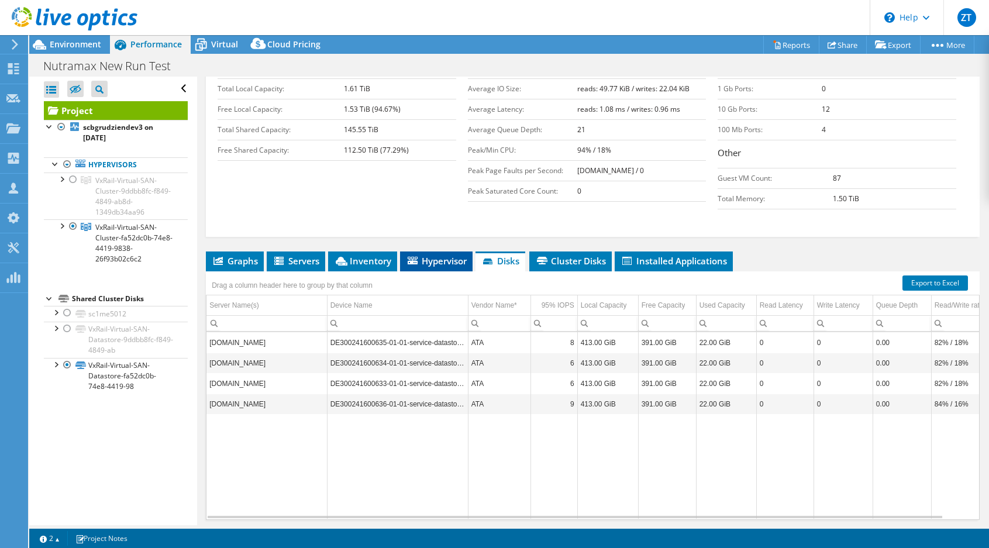
click at [432, 255] on span "Hypervisor" at bounding box center [436, 261] width 61 height 12
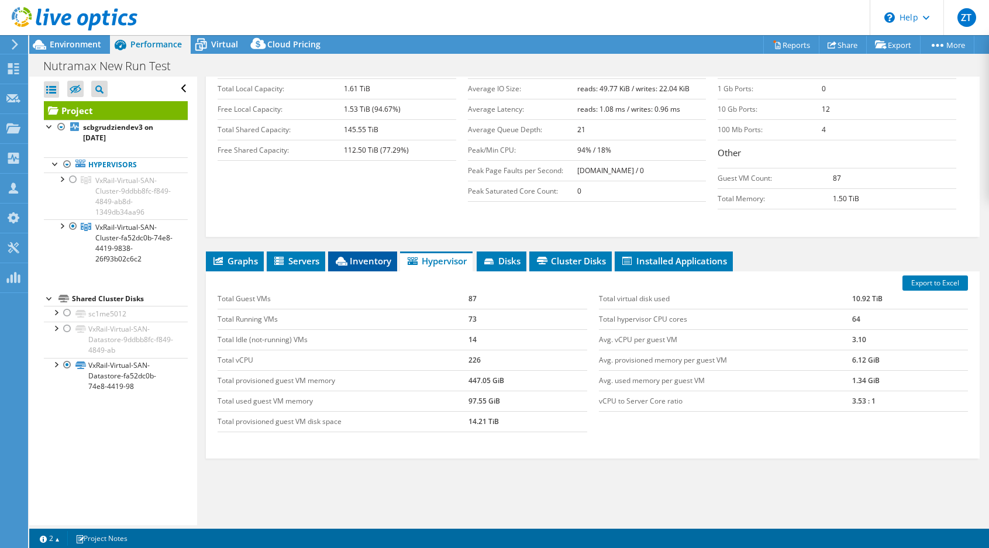
click at [360, 255] on span "Inventory" at bounding box center [362, 261] width 57 height 12
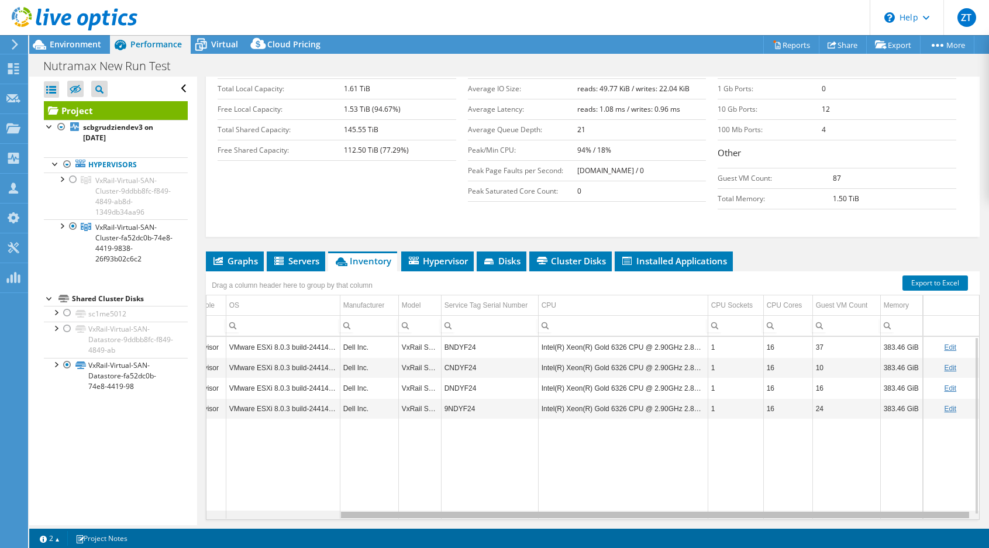
scroll to position [0, 0]
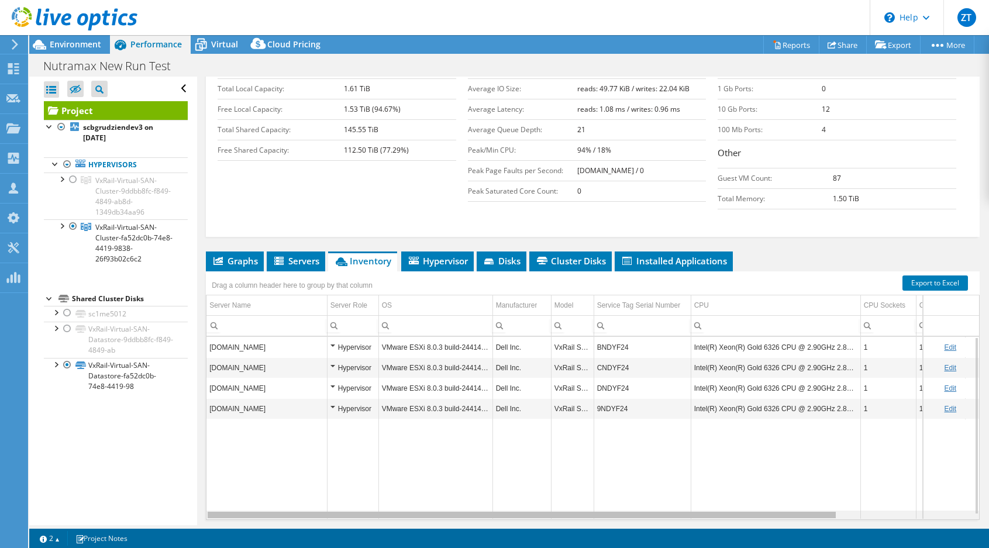
drag, startPoint x: 551, startPoint y: 493, endPoint x: 388, endPoint y: 464, distance: 166.2
click at [402, 478] on body "ZT Partner Team Member [PERSON_NAME] Tower [EMAIL_ADDRESS][DOMAIN_NAME] CDW My …" at bounding box center [494, 274] width 989 height 548
click at [443, 337] on td "VMware ESXi 8.0.3 build-24414501" at bounding box center [435, 347] width 114 height 20
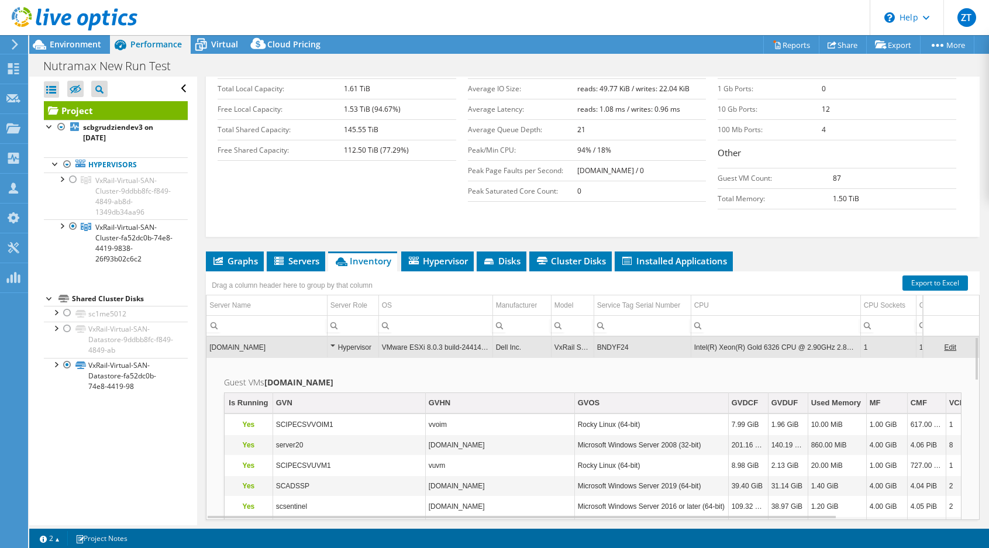
click at [443, 337] on td "VMware ESXi 8.0.3 build-24414501" at bounding box center [435, 347] width 114 height 20
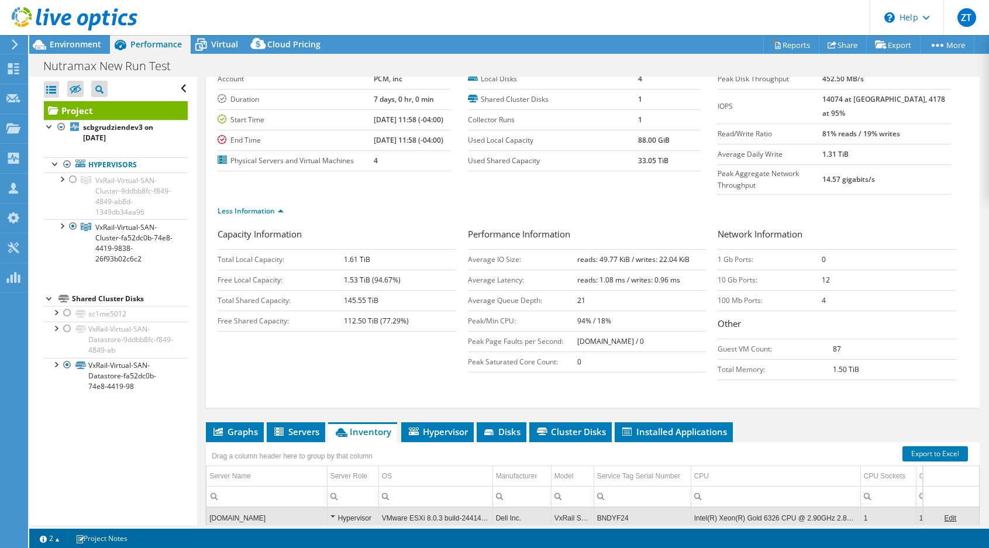
scroll to position [117, 0]
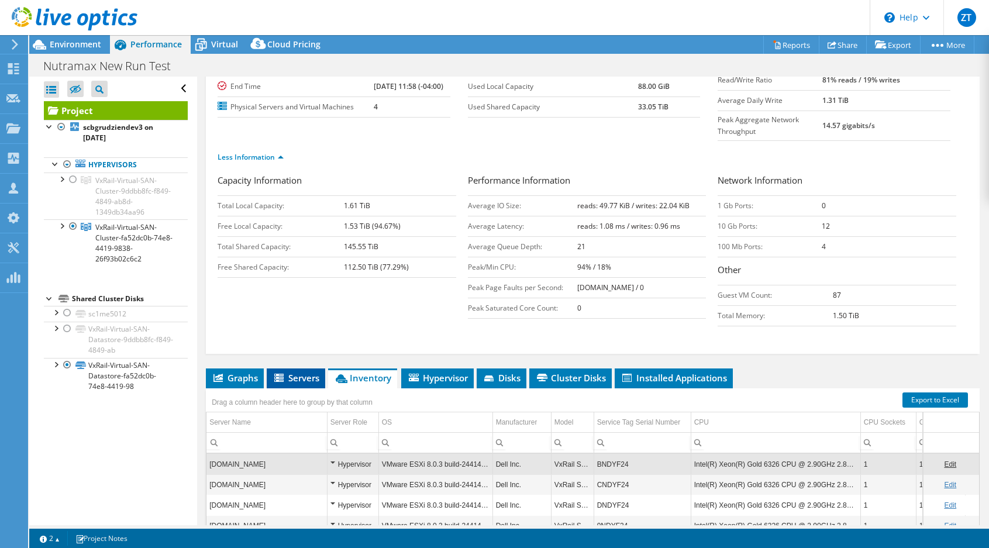
click at [289, 372] on span "Servers" at bounding box center [295, 378] width 47 height 12
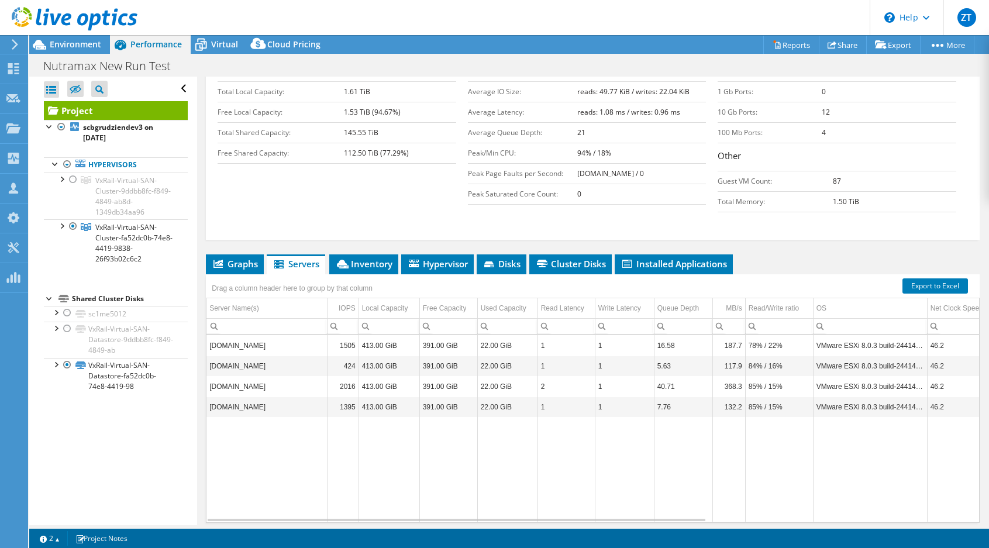
scroll to position [234, 0]
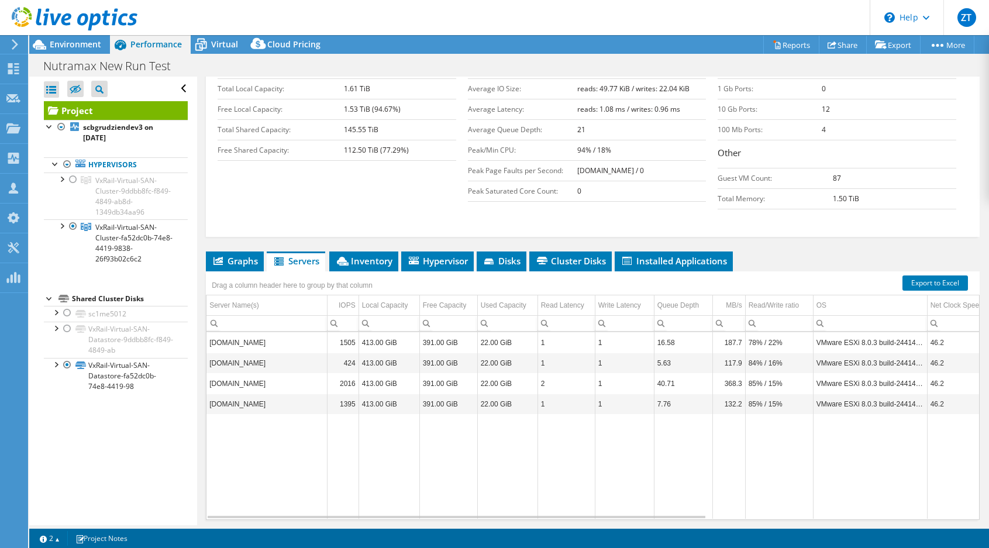
click at [367, 332] on td "413.00 GiB" at bounding box center [388, 342] width 61 height 20
click at [240, 255] on span "Graphs" at bounding box center [235, 261] width 46 height 12
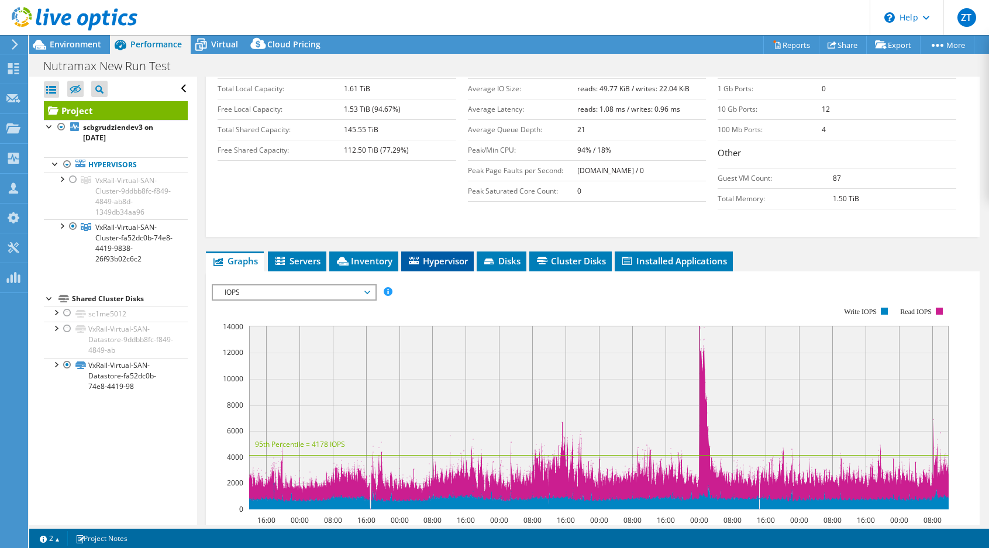
click at [437, 255] on span "Hypervisor" at bounding box center [437, 261] width 61 height 12
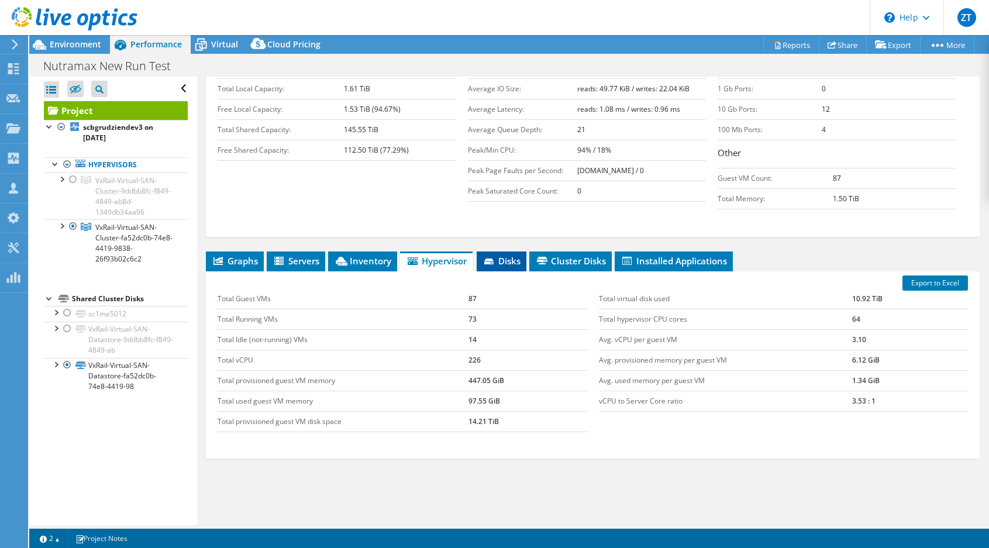
click at [505, 251] on li "Disks" at bounding box center [501, 261] width 50 height 20
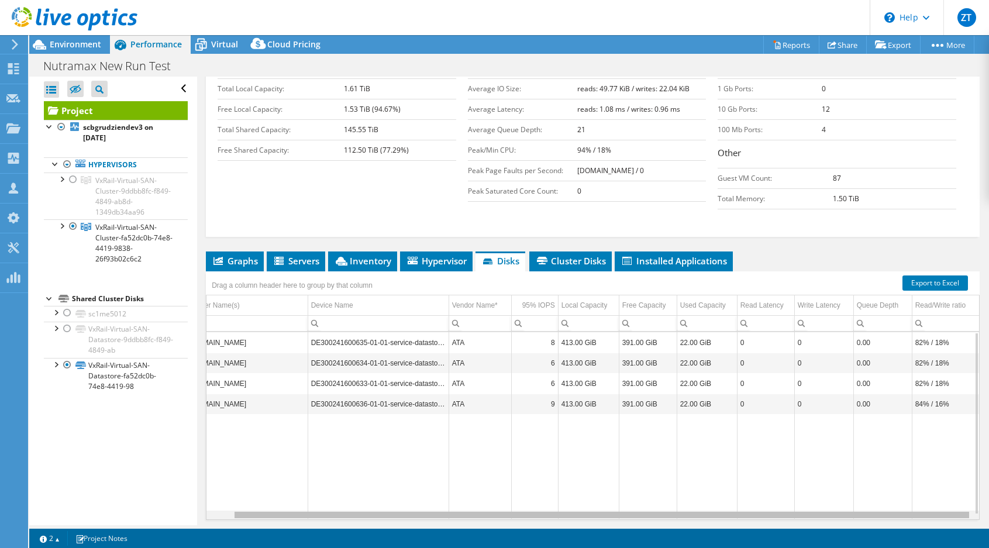
scroll to position [0, 0]
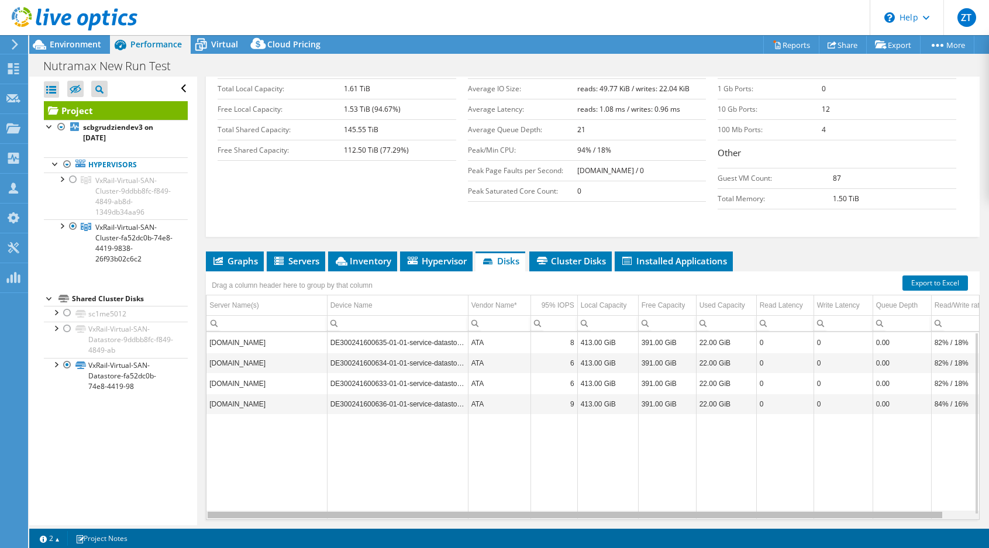
drag, startPoint x: 588, startPoint y: 493, endPoint x: 491, endPoint y: 481, distance: 97.2
click at [505, 486] on body "ZT Partner Team Member [PERSON_NAME] Tower [EMAIL_ADDRESS][DOMAIN_NAME] CDW My …" at bounding box center [494, 274] width 989 height 548
click at [309, 332] on td "[DOMAIN_NAME]" at bounding box center [266, 342] width 120 height 20
click at [388, 332] on td "DE300241600635-01-01-service-datastore1" at bounding box center [397, 342] width 141 height 20
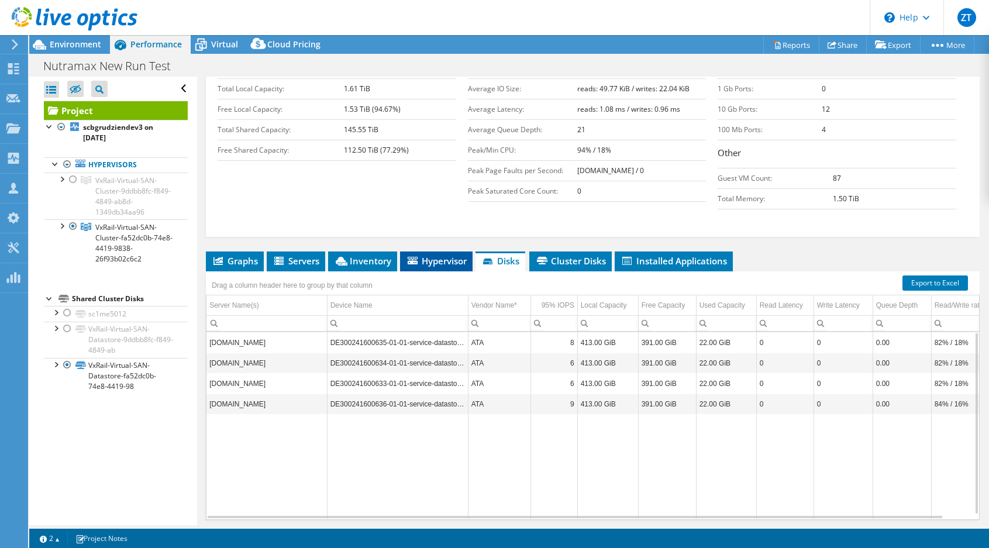
click at [447, 255] on span "Hypervisor" at bounding box center [436, 261] width 61 height 12
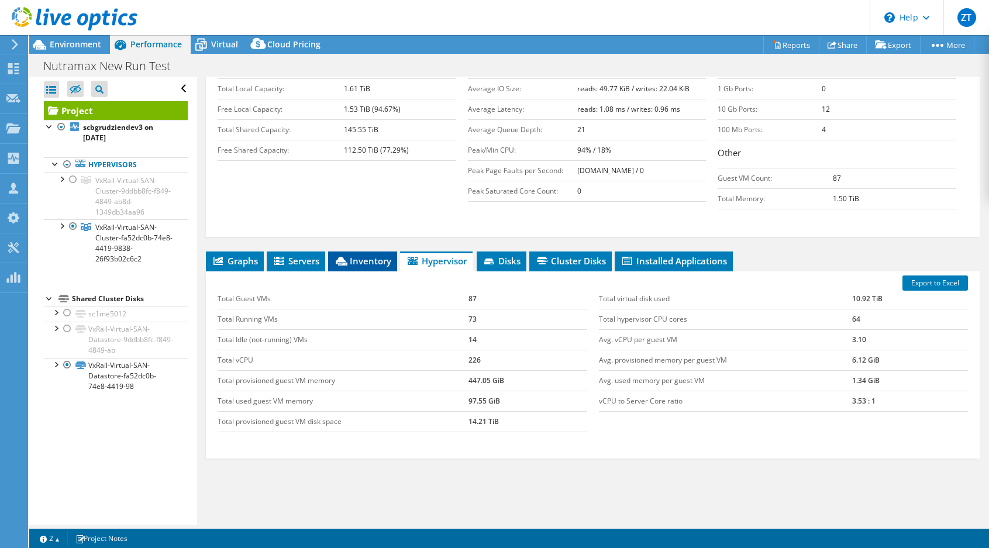
click at [363, 251] on li "Inventory" at bounding box center [362, 261] width 69 height 20
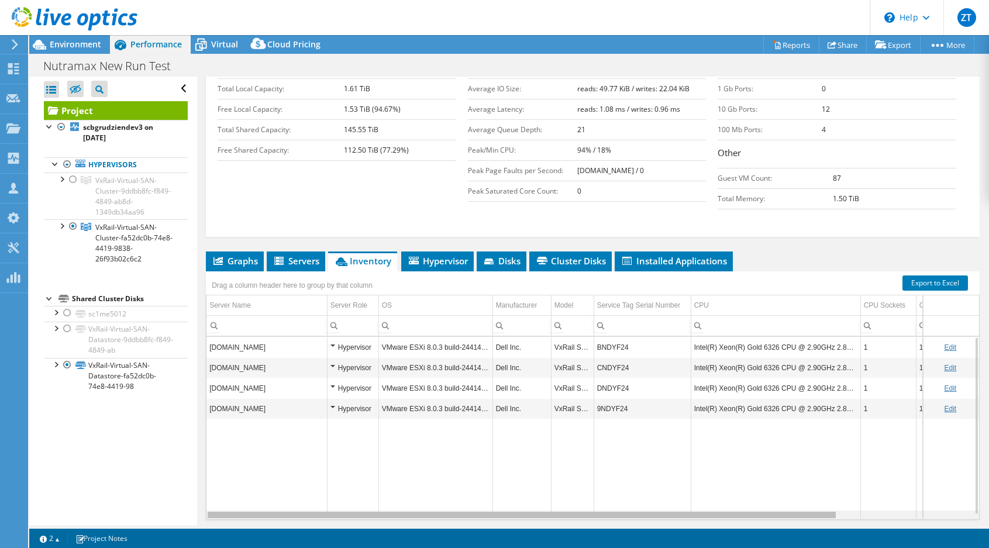
drag, startPoint x: 624, startPoint y: 491, endPoint x: 442, endPoint y: 459, distance: 184.5
click at [466, 468] on body "ZT Partner Team Member [PERSON_NAME] Tower [EMAIL_ADDRESS][DOMAIN_NAME] CDW My …" at bounding box center [494, 274] width 989 height 548
click at [299, 255] on span "Servers" at bounding box center [295, 261] width 47 height 12
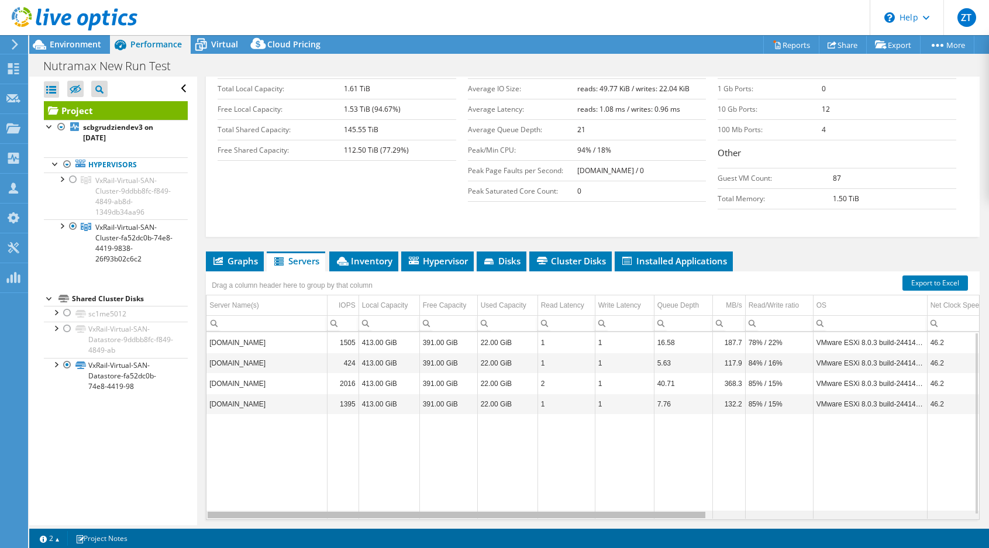
drag, startPoint x: 406, startPoint y: 495, endPoint x: 274, endPoint y: 437, distance: 145.0
click at [372, 495] on body "ZT Partner Team Member [PERSON_NAME] Tower [EMAIL_ADDRESS][DOMAIN_NAME] CDW My …" at bounding box center [494, 274] width 989 height 548
click at [230, 255] on span "Graphs" at bounding box center [235, 261] width 46 height 12
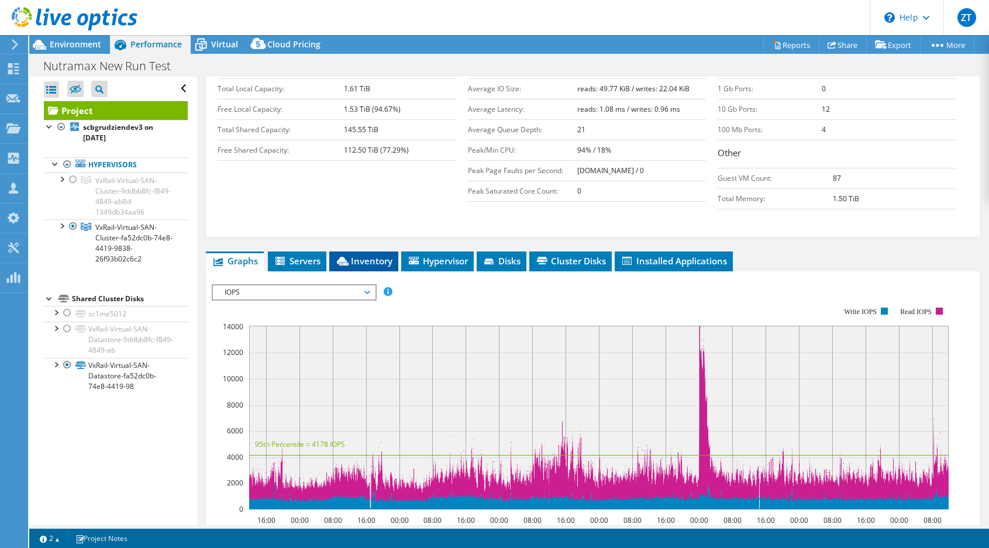
click at [351, 255] on span "Inventory" at bounding box center [363, 261] width 57 height 12
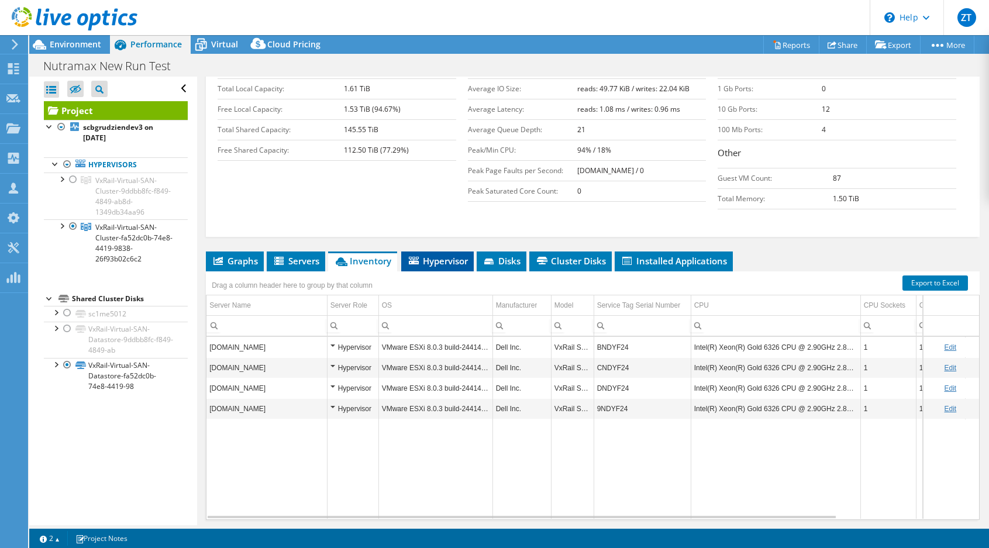
click at [452, 255] on span "Hypervisor" at bounding box center [437, 261] width 61 height 12
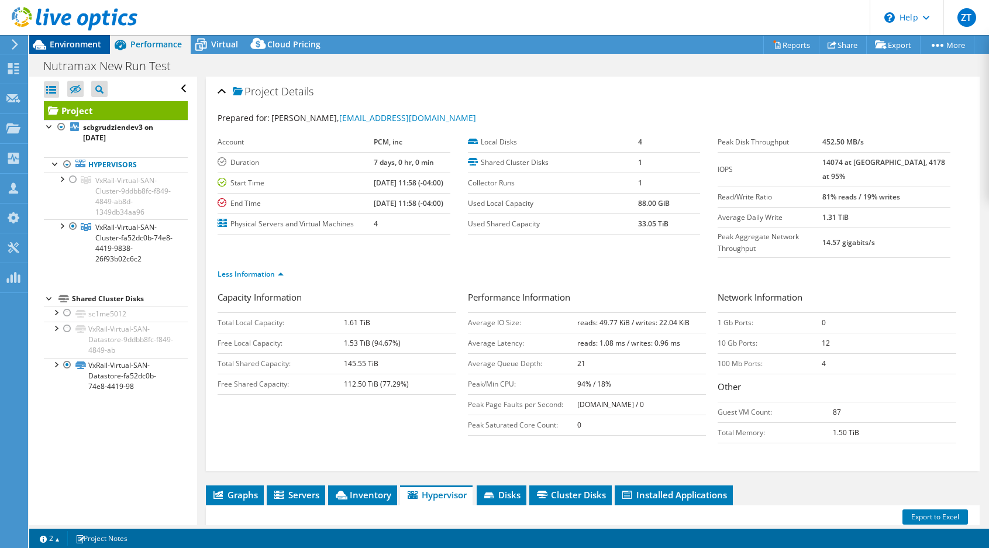
click at [75, 51] on div "Environment" at bounding box center [69, 44] width 81 height 19
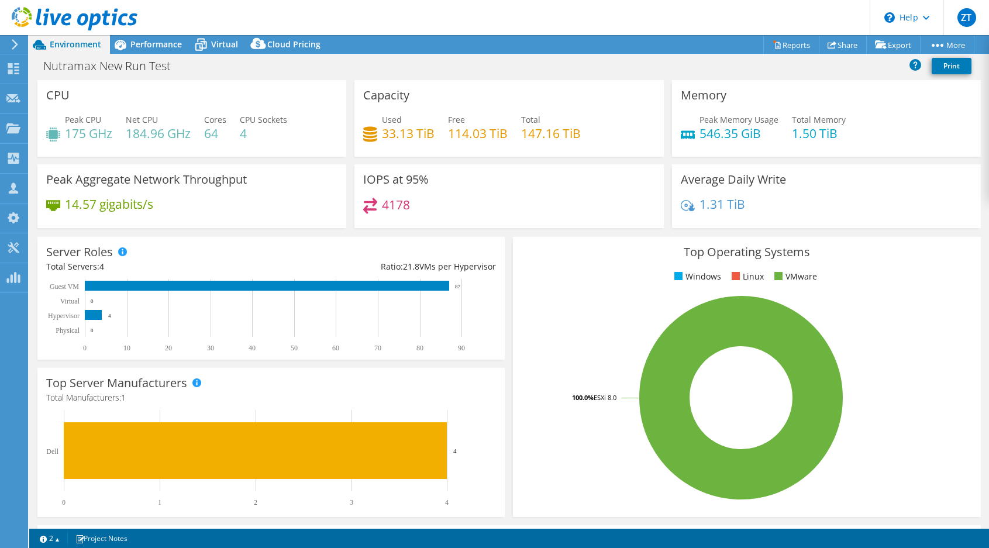
click at [509, 237] on div "Top Operating Systems Windows Linux VMware 100.0% ESXi 8.0" at bounding box center [746, 377] width 475 height 288
drag, startPoint x: 457, startPoint y: 129, endPoint x: 382, endPoint y: 116, distance: 75.8
click at [456, 129] on h4 "114.03 TiB" at bounding box center [478, 133] width 60 height 13
click at [382, 95] on h3 "Capacity" at bounding box center [386, 95] width 46 height 13
click at [156, 46] on span "Performance" at bounding box center [155, 44] width 51 height 11
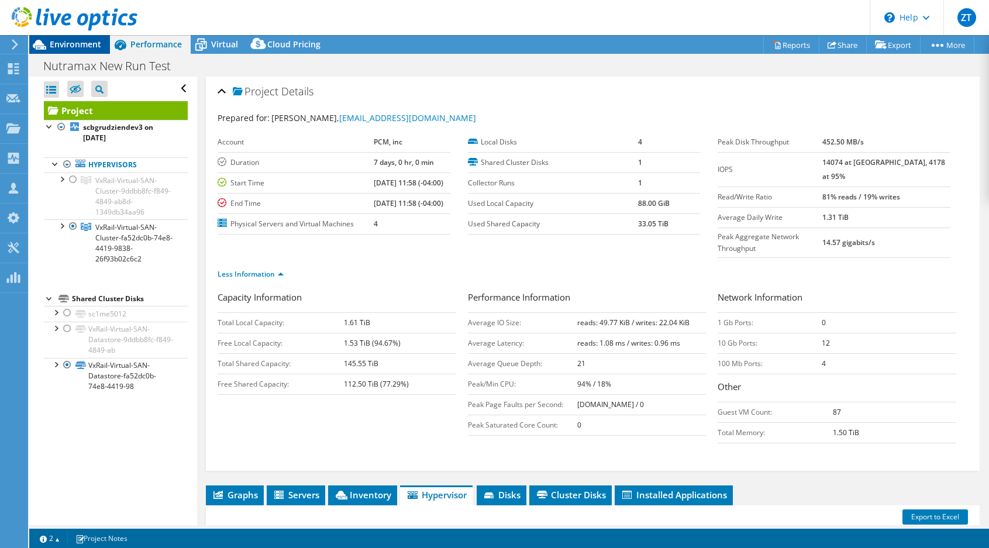
click at [56, 45] on span "Environment" at bounding box center [75, 44] width 51 height 11
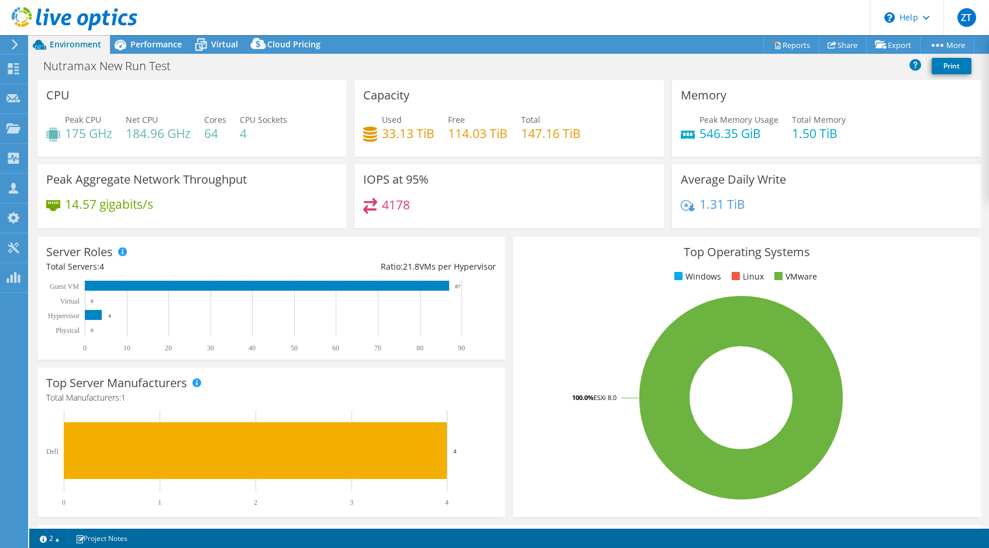
click at [498, 237] on div "Server Roles Physical Servers represent bare metal servers that were targets of…" at bounding box center [270, 298] width 467 height 123
